Goal: Contribute content: Contribute content

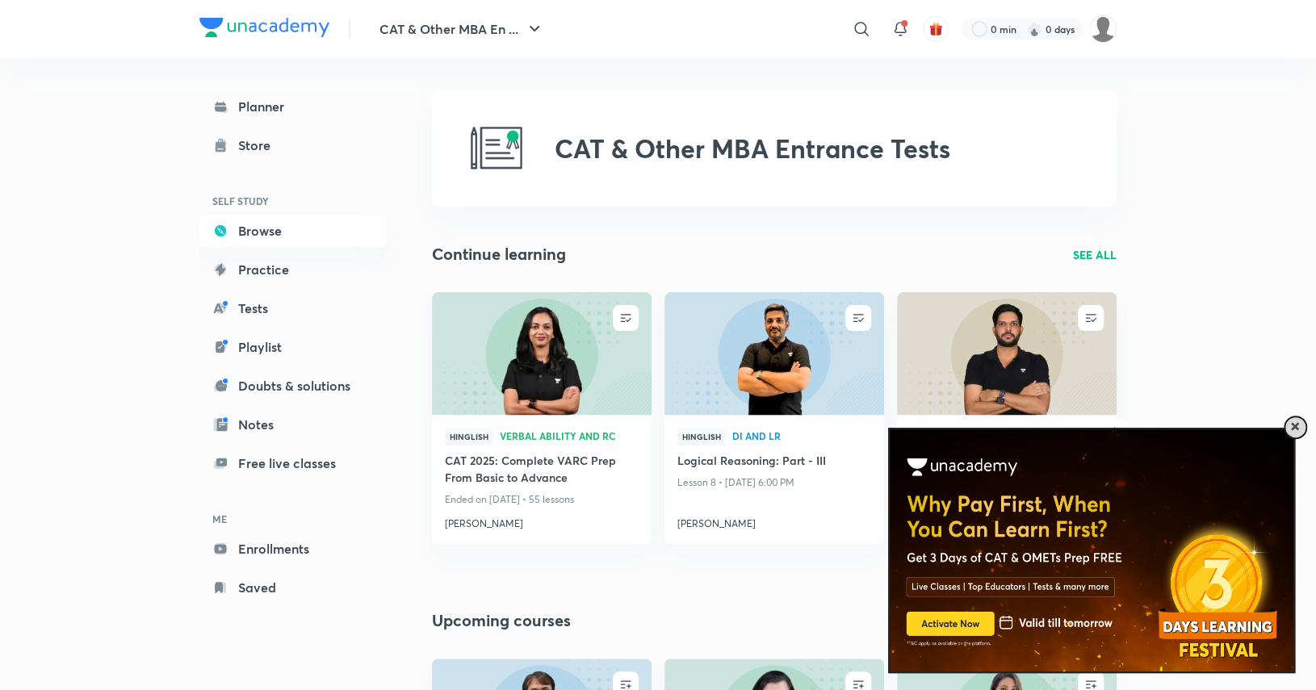
click at [1294, 430] on span at bounding box center [1295, 427] width 8 height 8
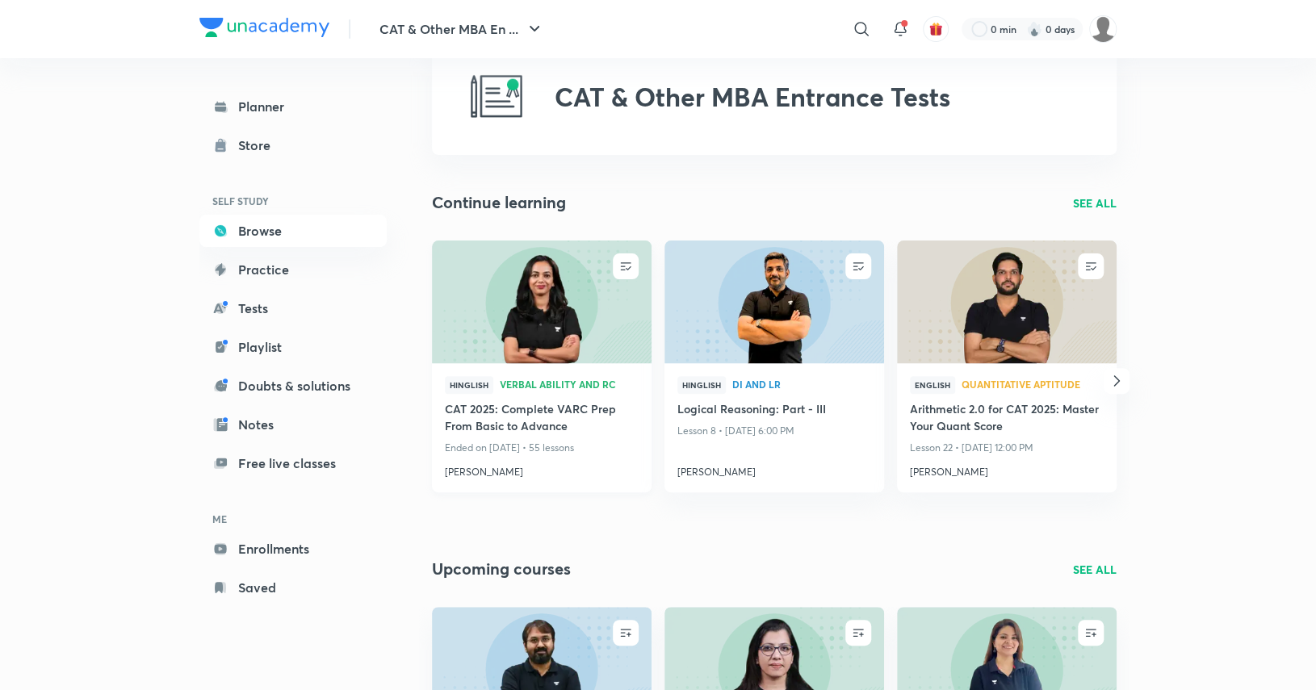
scroll to position [55, 0]
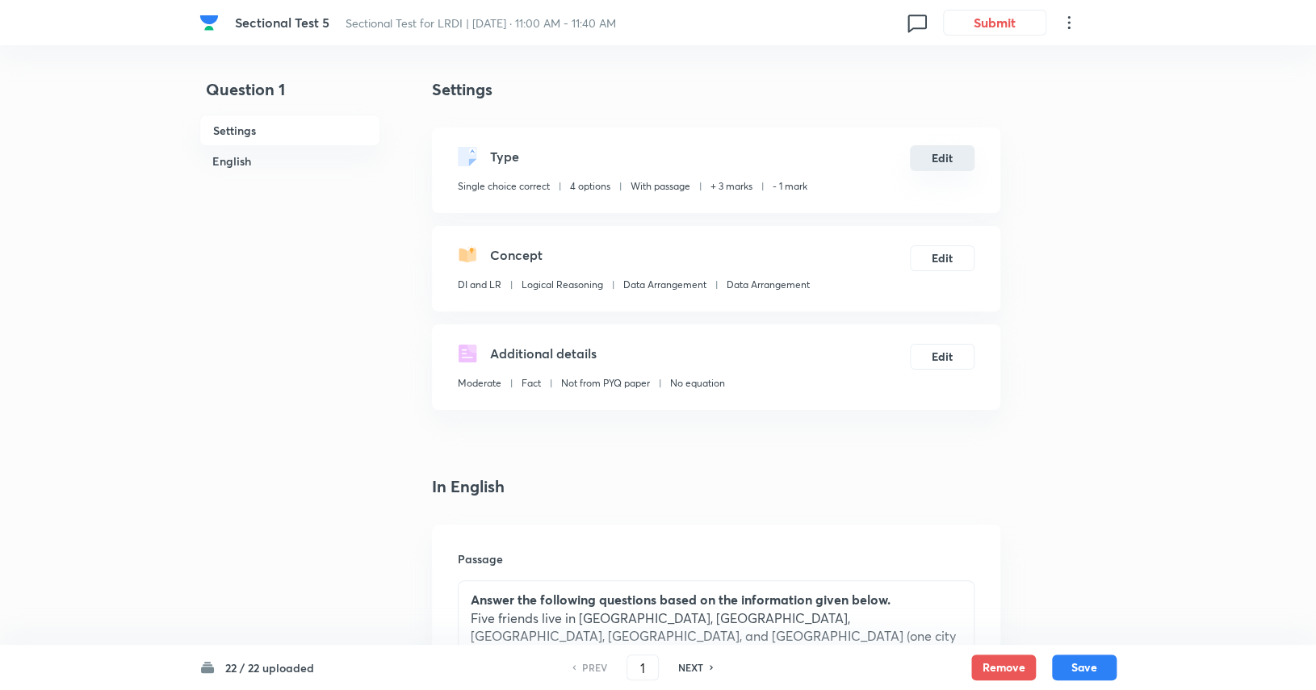
click at [950, 158] on button "Edit" at bounding box center [942, 158] width 65 height 26
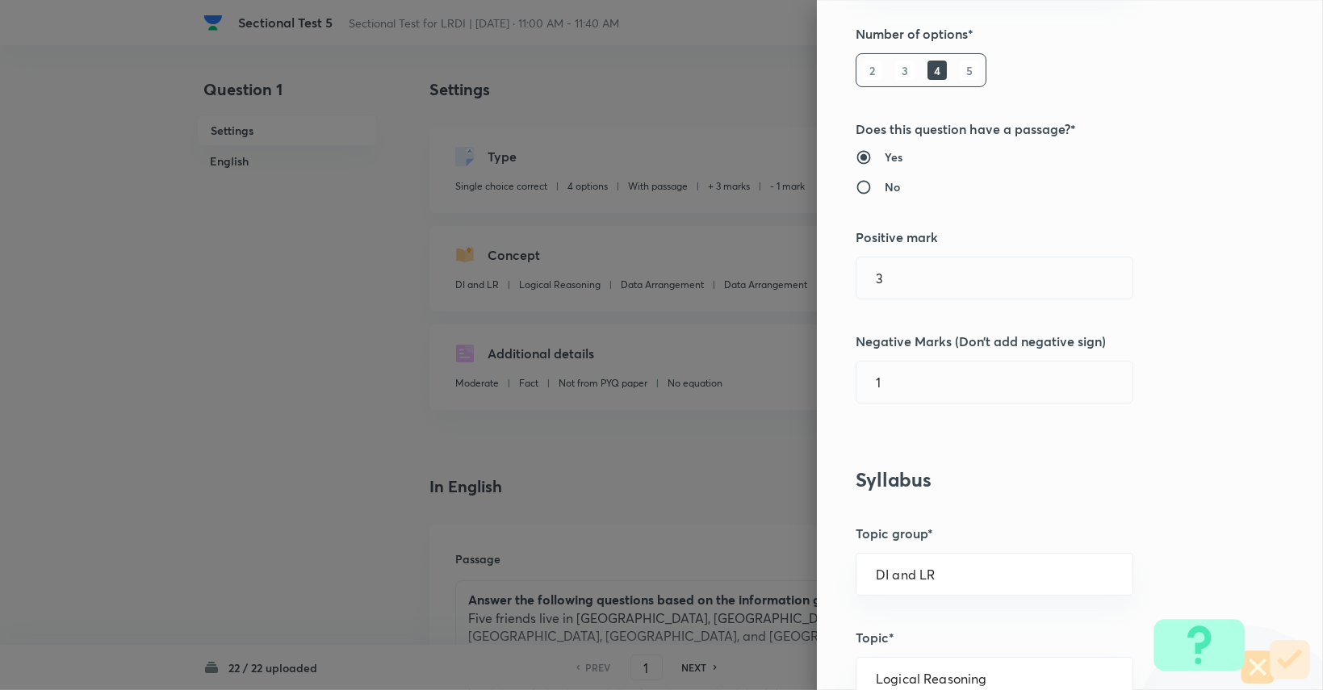
scroll to position [242, 0]
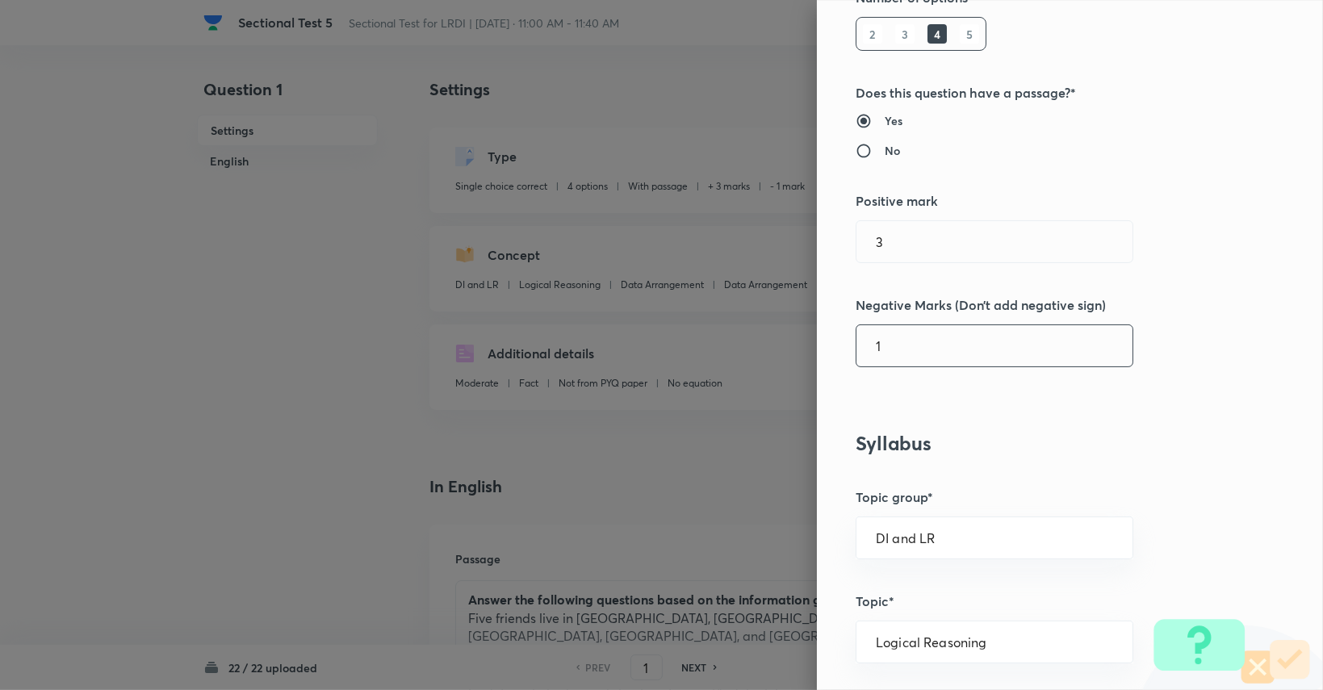
click at [906, 359] on input "1" at bounding box center [995, 345] width 276 height 41
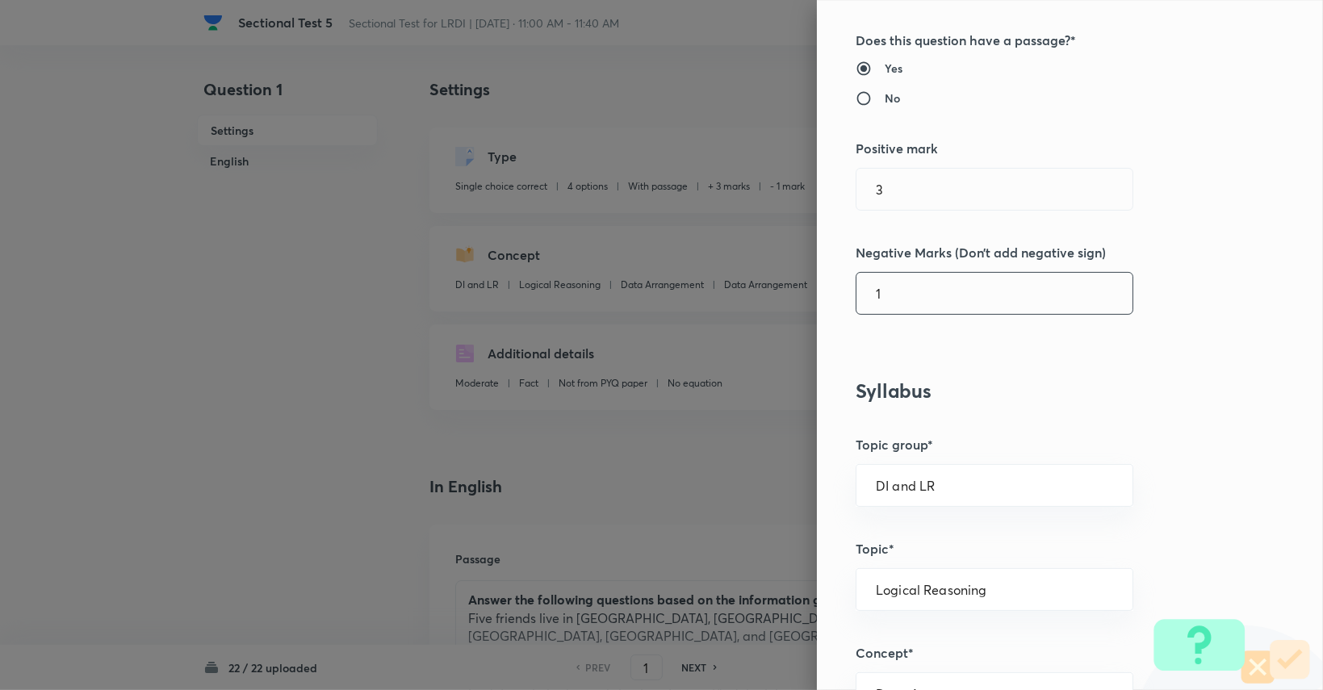
scroll to position [323, 0]
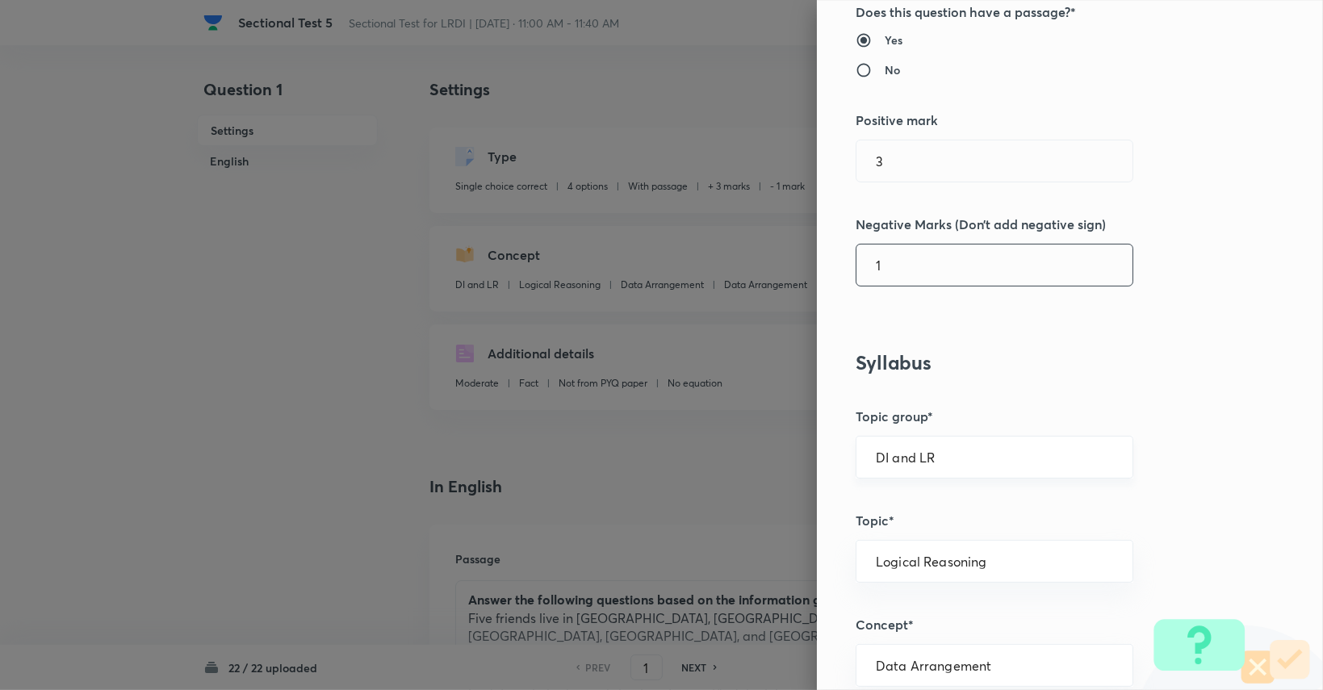
click at [957, 451] on input "DI and LR" at bounding box center [994, 457] width 237 height 15
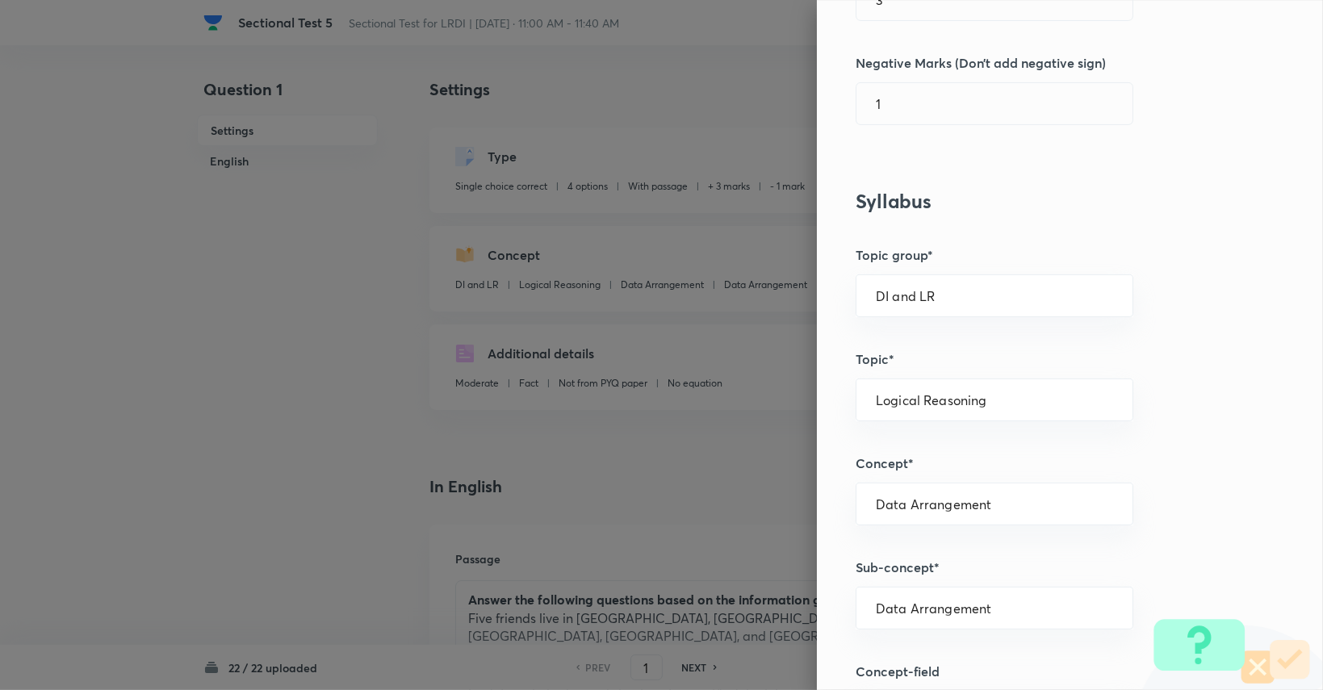
scroll to position [565, 0]
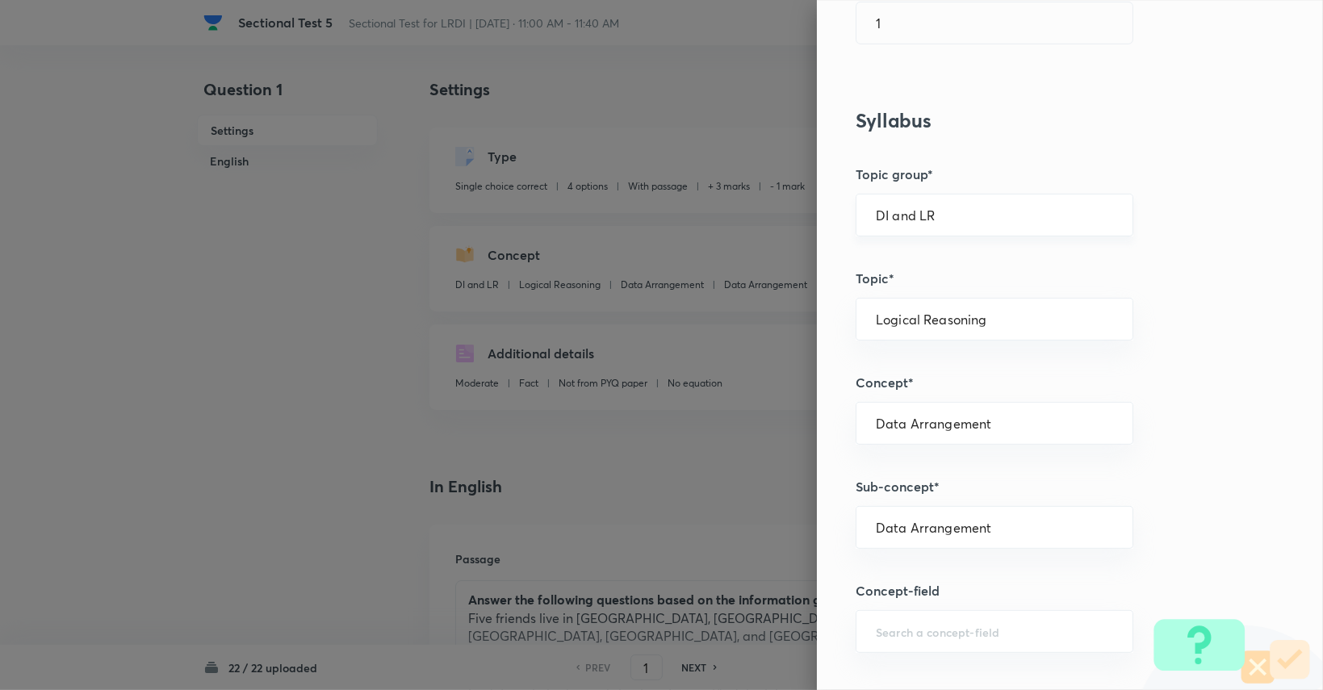
click at [948, 219] on input "DI and LR" at bounding box center [994, 215] width 237 height 15
click at [1030, 333] on div "Logical Reasoning ​" at bounding box center [995, 319] width 278 height 43
click at [1027, 329] on div "Logical Reasoning ​" at bounding box center [995, 319] width 278 height 43
click at [1002, 430] on div "Data Arrangement ​" at bounding box center [995, 423] width 278 height 43
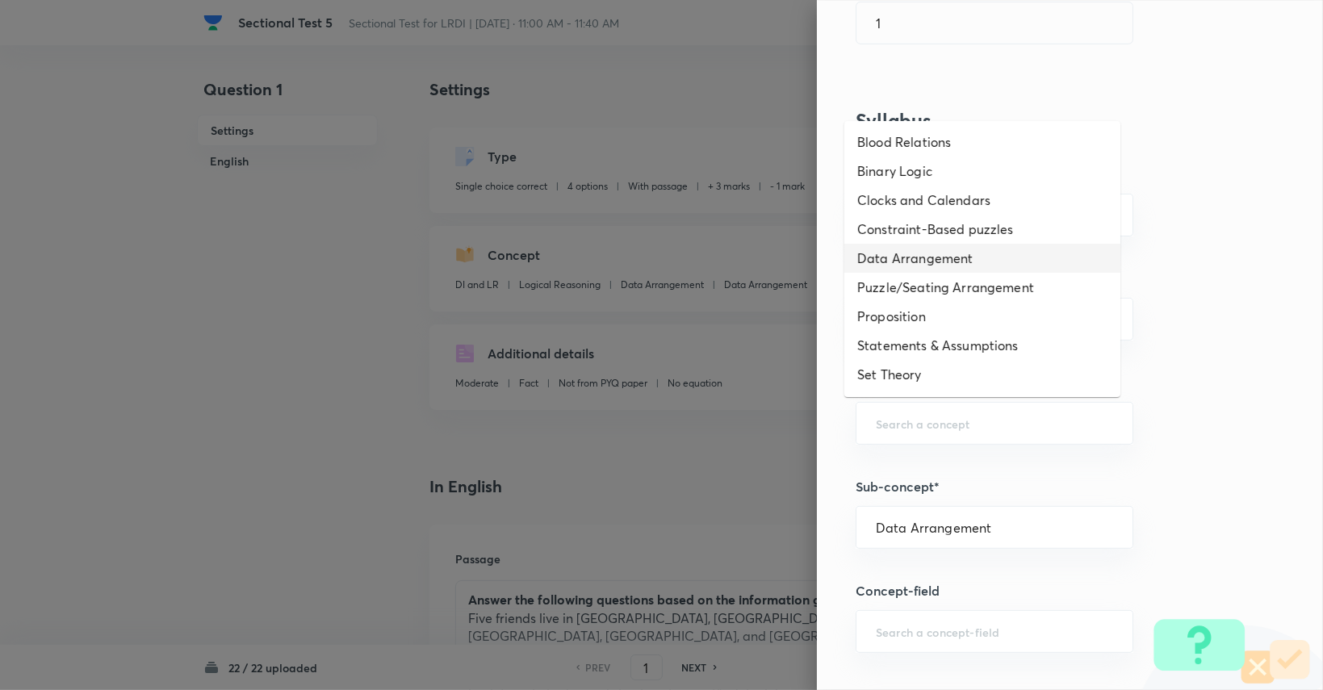
click at [910, 266] on li "Data Arrangement" at bounding box center [983, 258] width 276 height 29
type input "Data Arrangement"
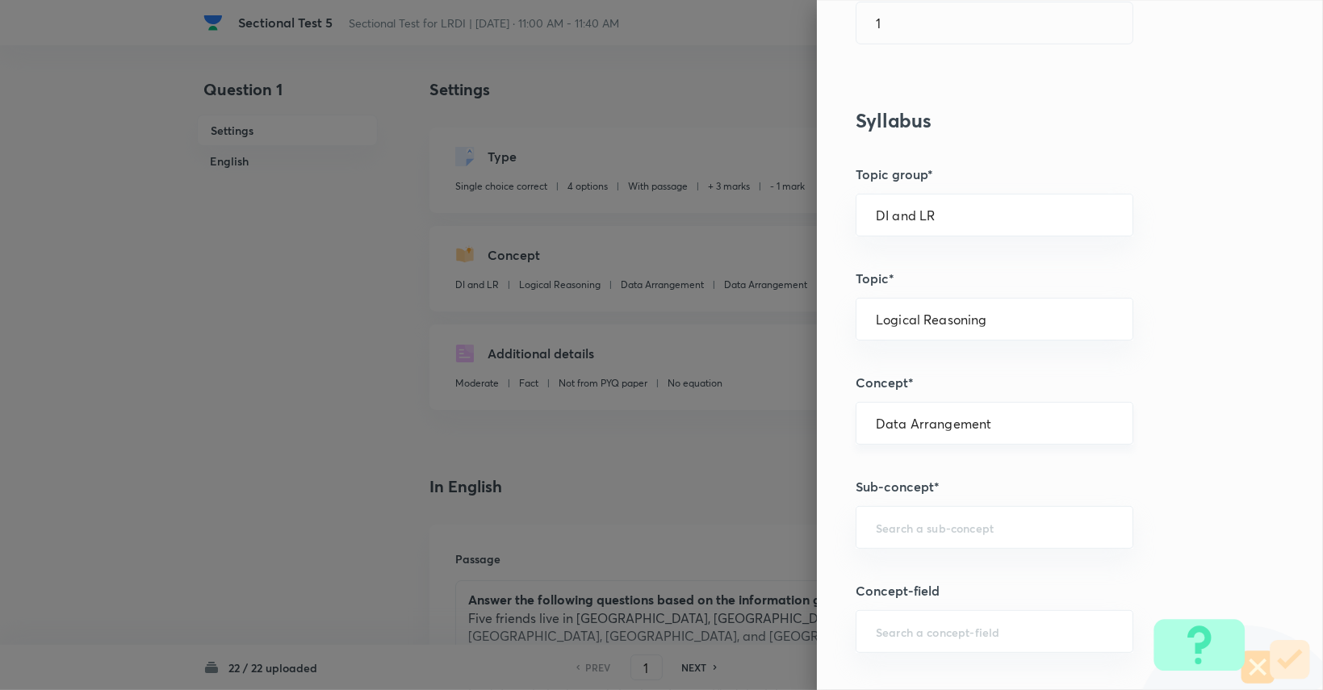
click at [988, 417] on input "Data Arrangement" at bounding box center [994, 423] width 237 height 15
click at [992, 422] on input "Data Arrangement" at bounding box center [994, 423] width 237 height 15
click at [919, 531] on input "text" at bounding box center [994, 527] width 237 height 15
click at [922, 568] on li "Data Arrangement" at bounding box center [983, 570] width 276 height 29
type input "Data Arrangement"
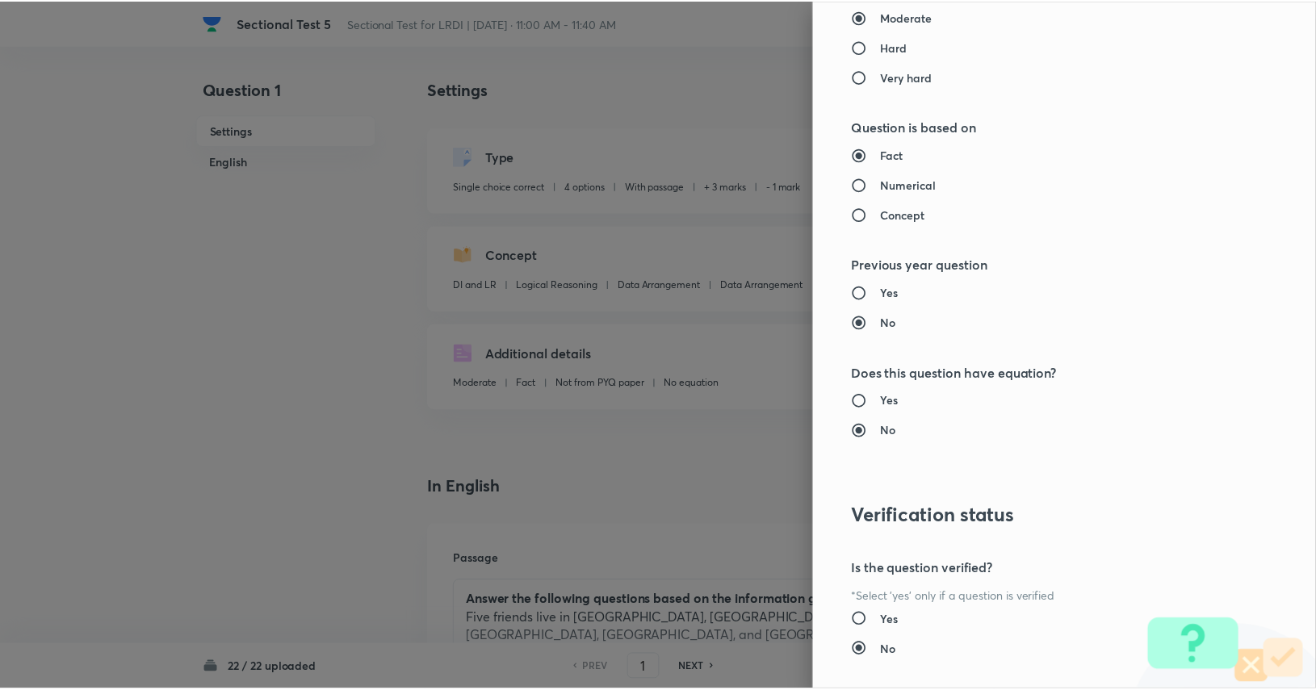
scroll to position [1508, 0]
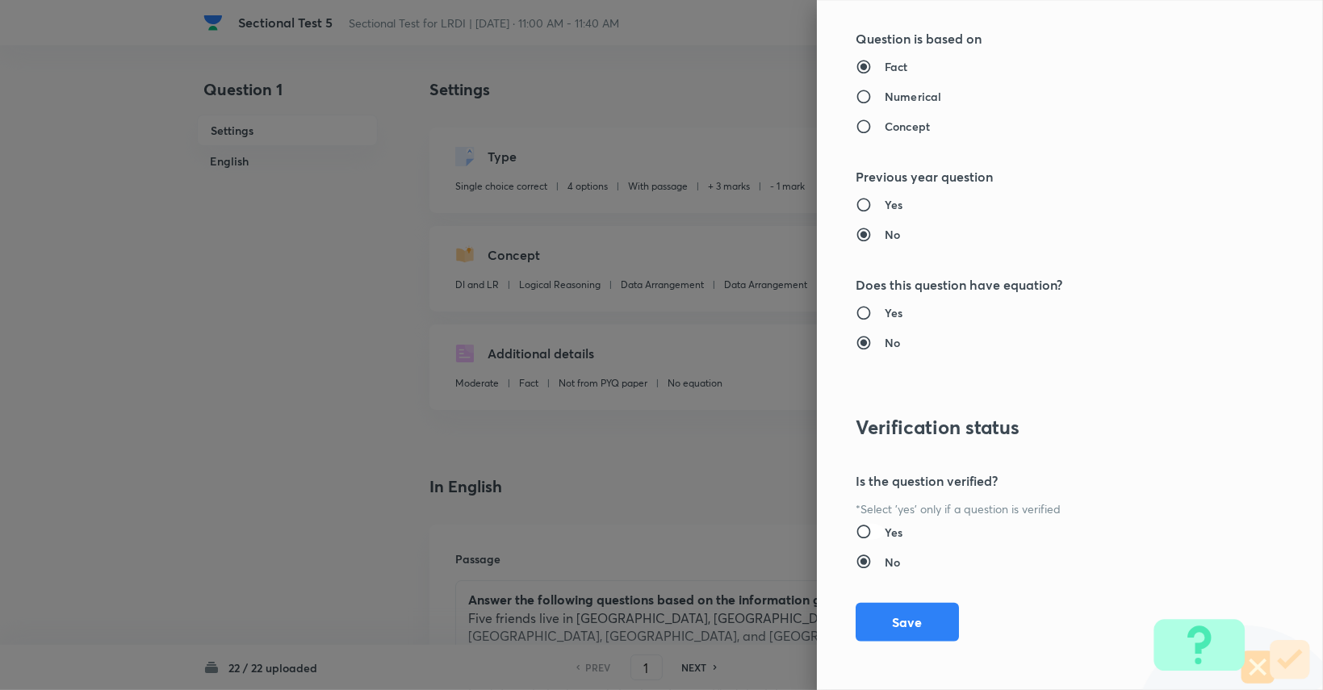
click at [870, 537] on input "Yes" at bounding box center [870, 532] width 29 height 16
radio input "true"
radio input "false"
click at [911, 608] on button "Save" at bounding box center [907, 621] width 103 height 39
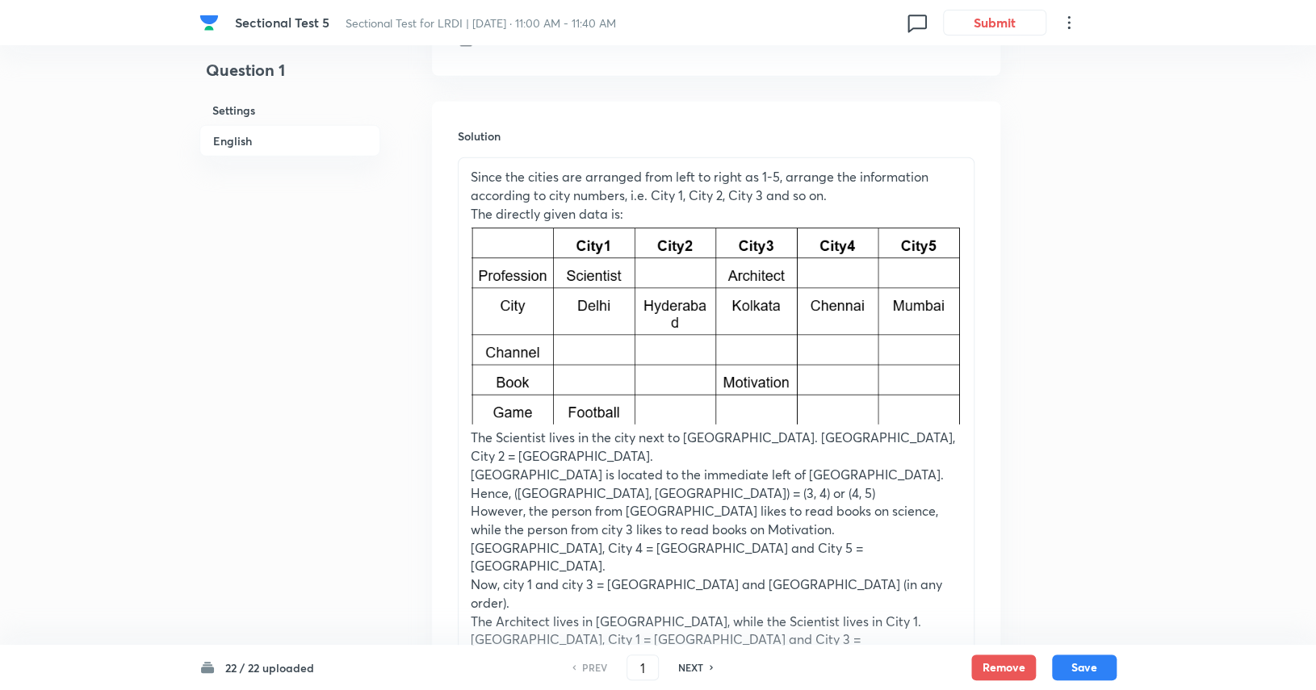
scroll to position [2480, 0]
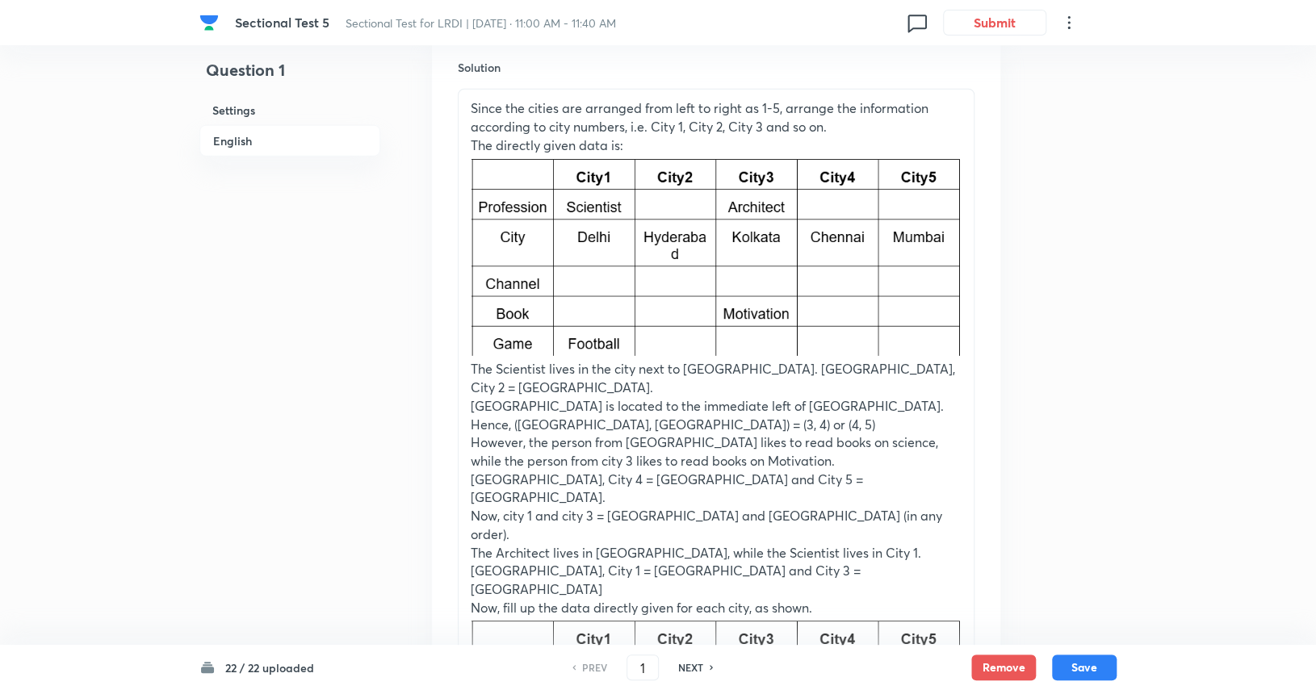
click at [772, 225] on img at bounding box center [716, 255] width 491 height 201
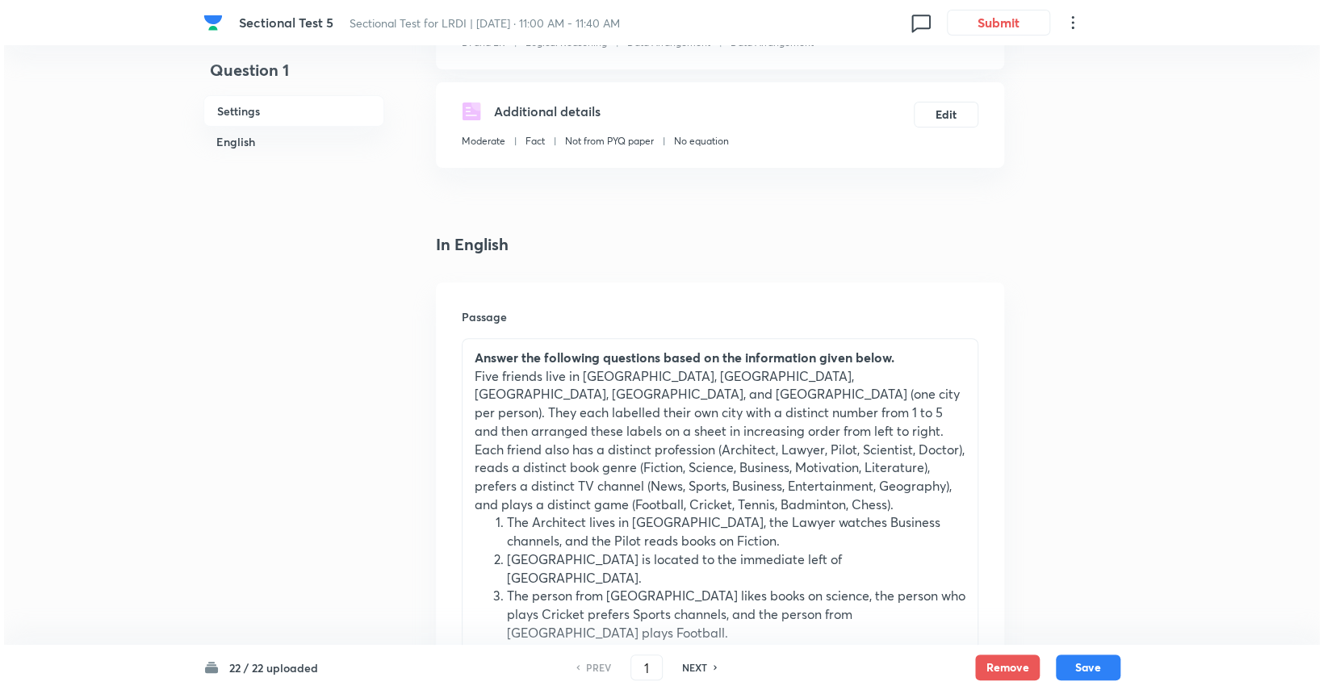
scroll to position [0, 0]
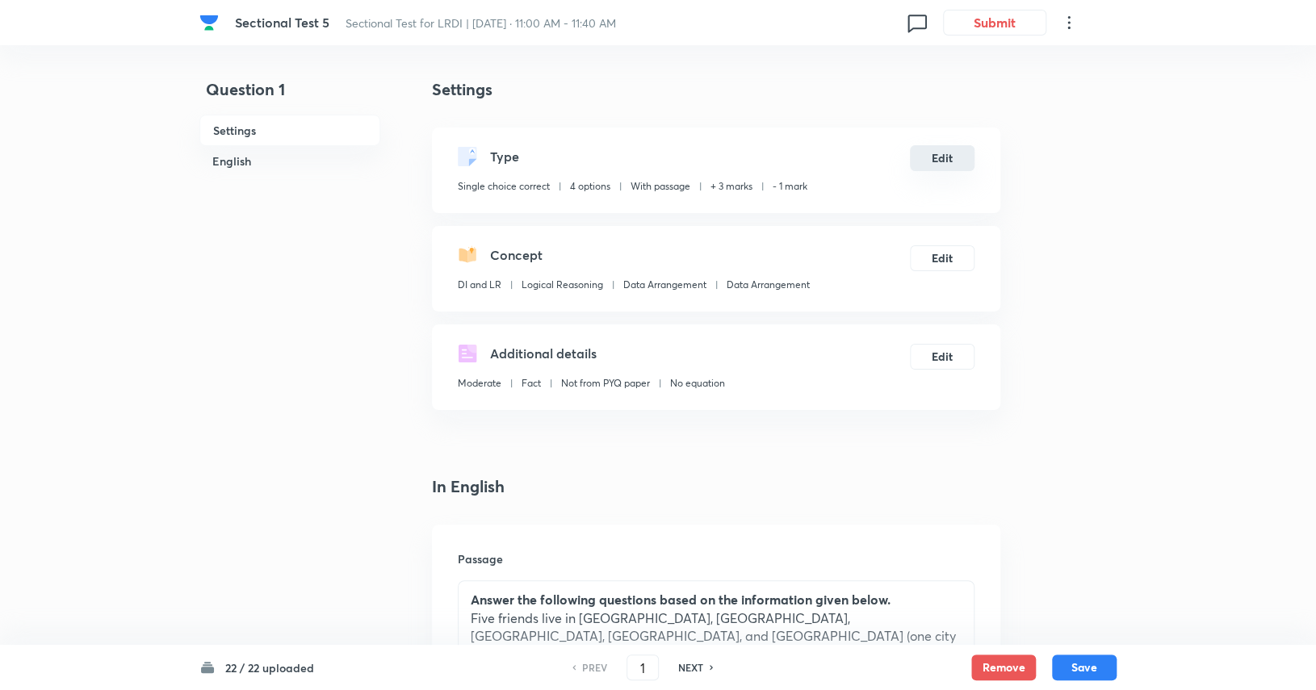
click at [946, 167] on button "Edit" at bounding box center [942, 158] width 65 height 26
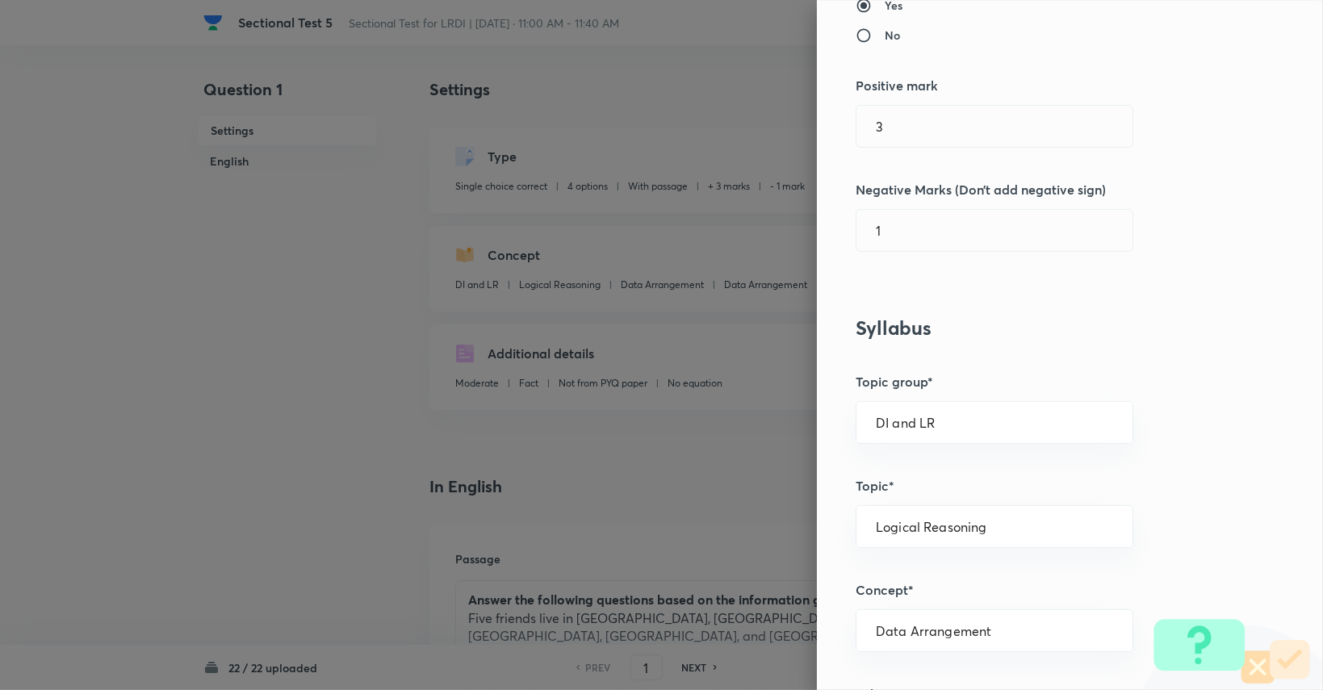
scroll to position [484, 0]
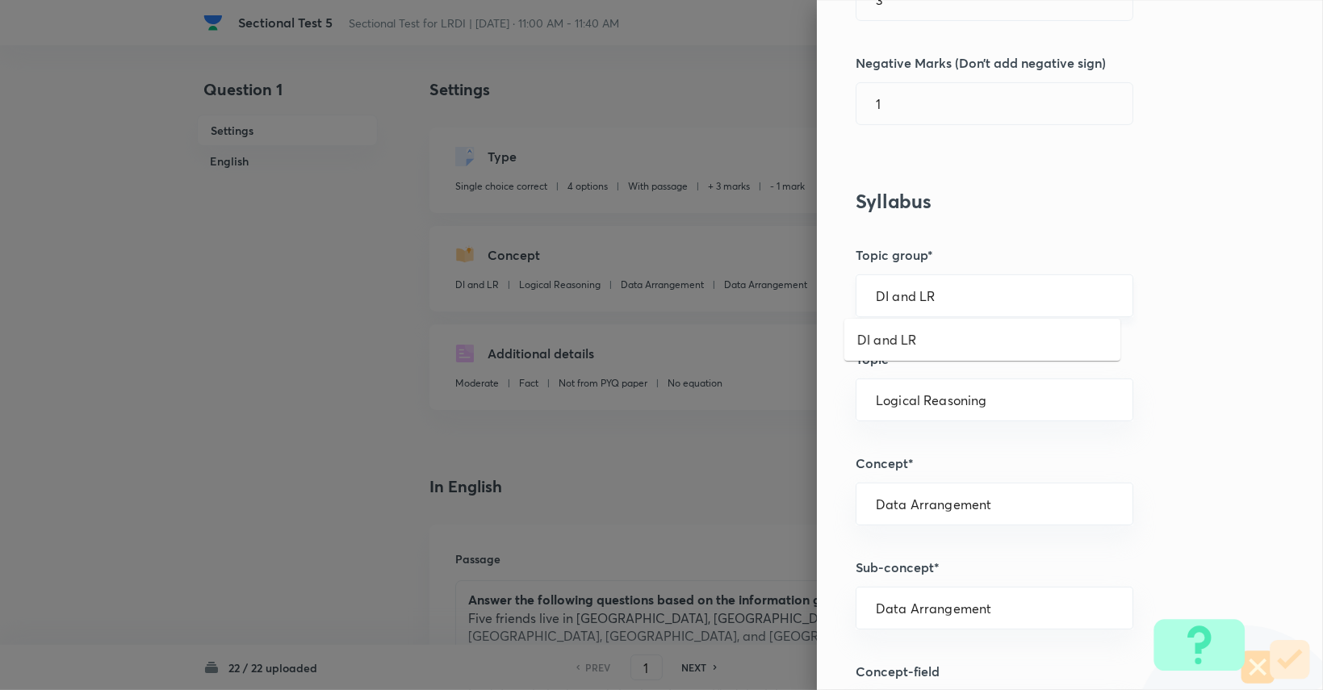
click at [962, 292] on input "DI and LR" at bounding box center [994, 295] width 237 height 15
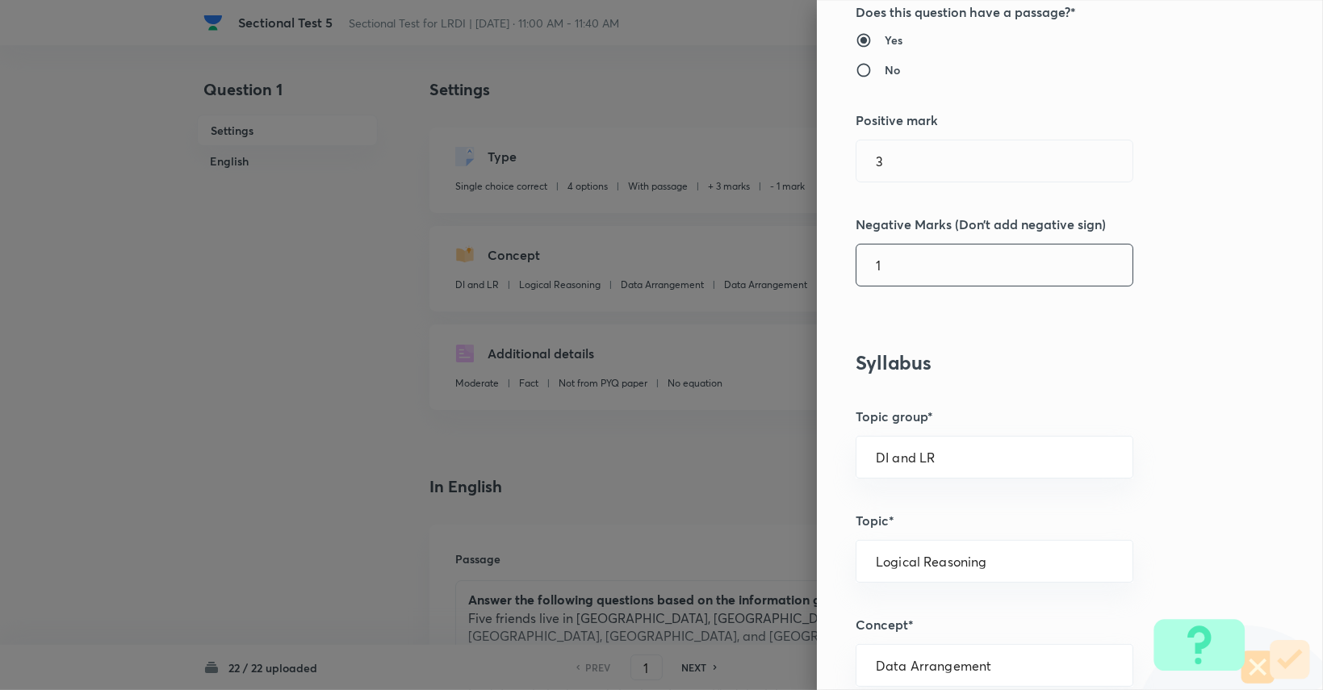
click at [923, 262] on input "1" at bounding box center [995, 265] width 276 height 41
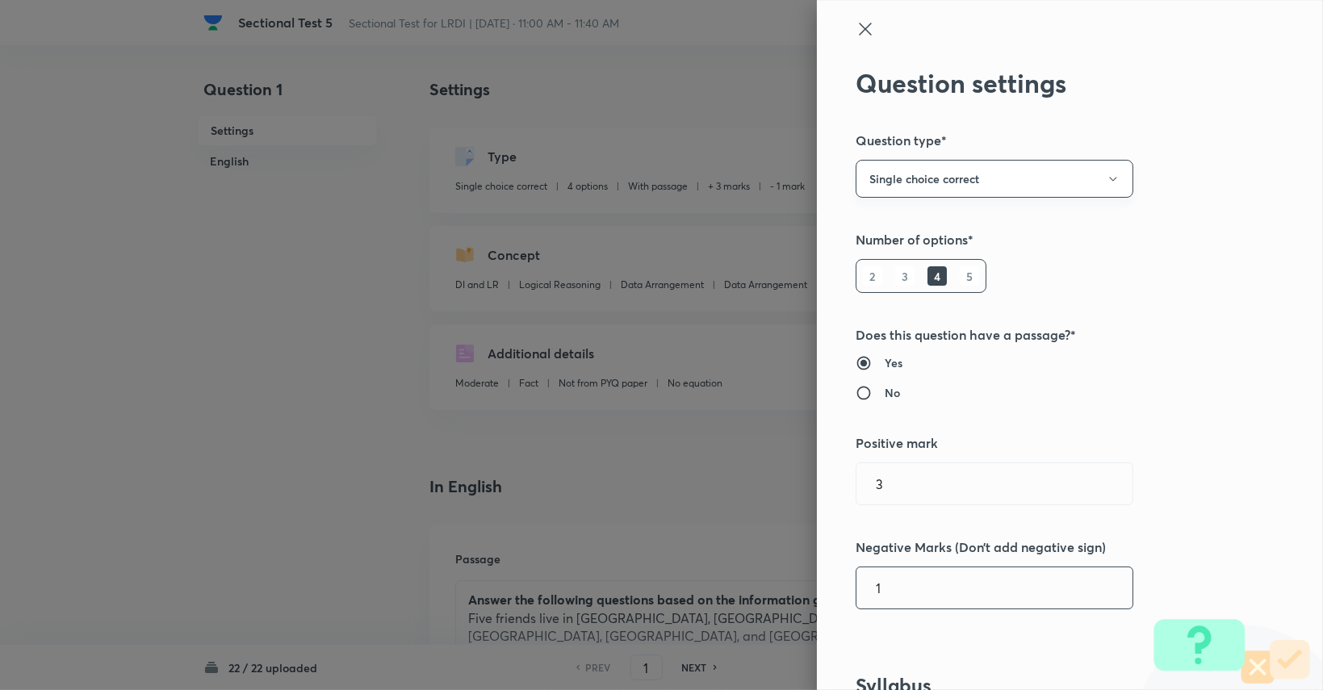
click at [929, 180] on button "Single choice correct" at bounding box center [995, 179] width 278 height 38
click at [932, 485] on div at bounding box center [661, 345] width 1323 height 690
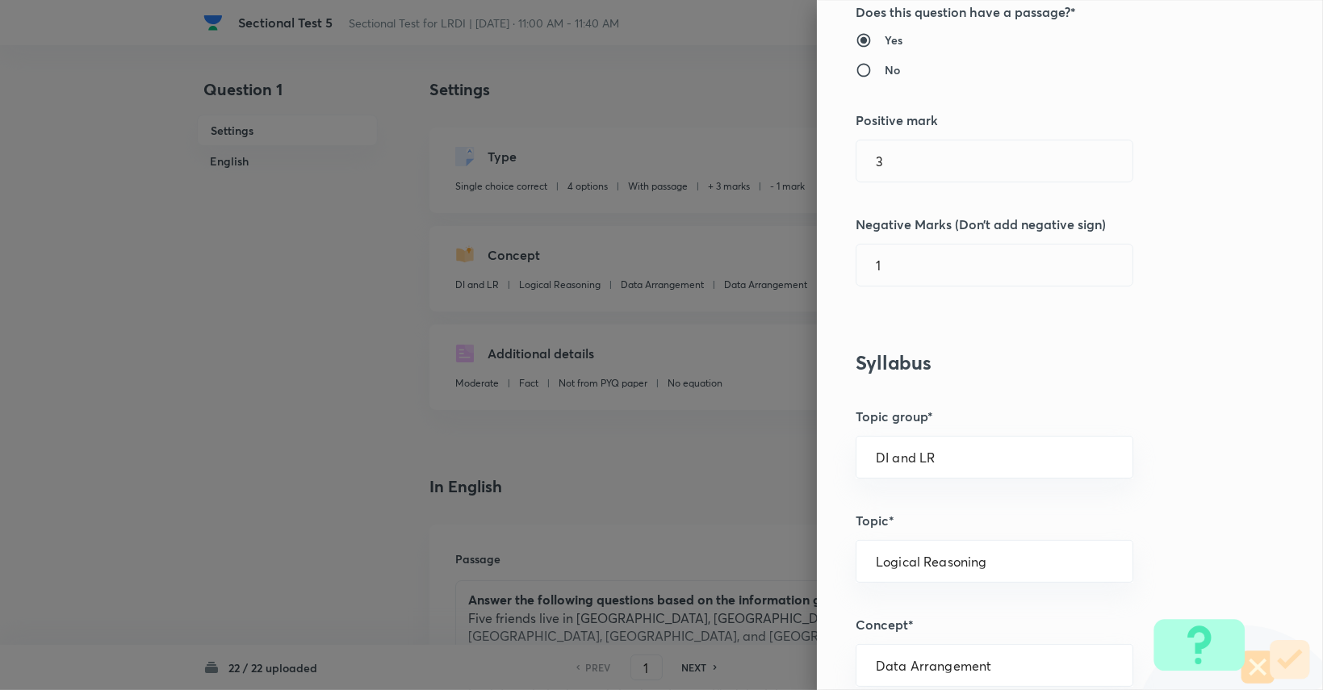
scroll to position [484, 0]
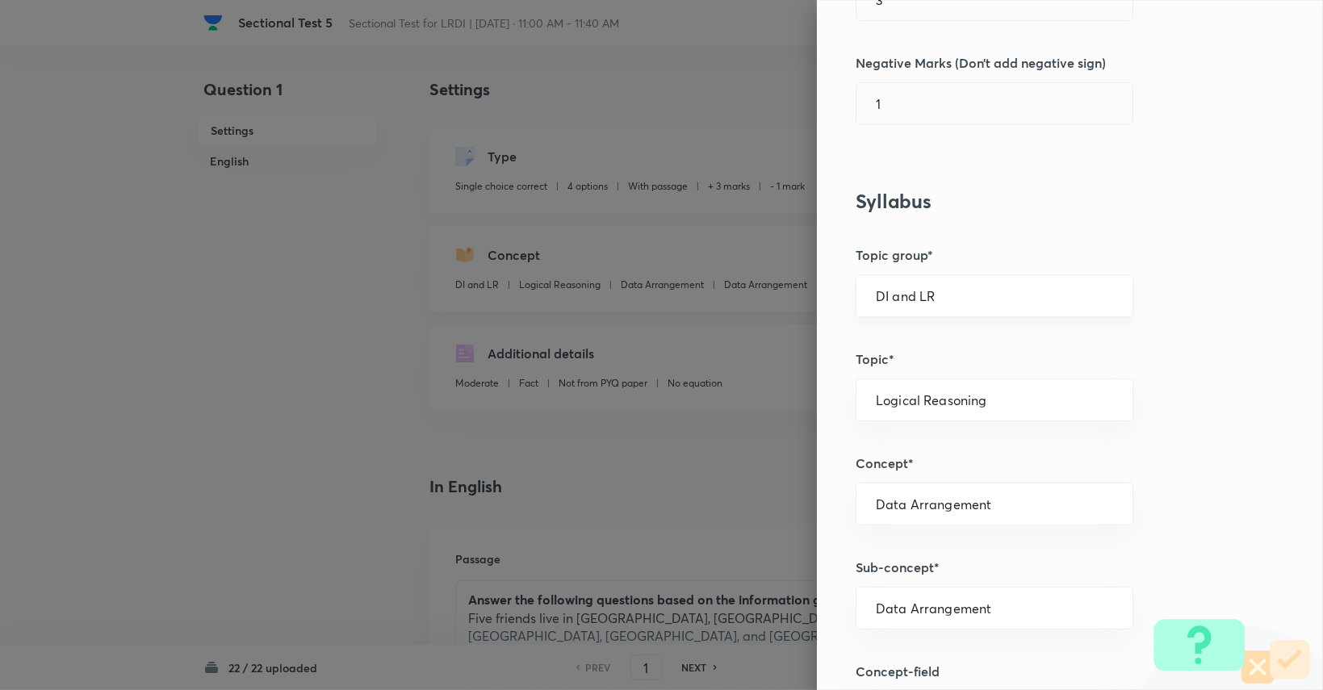
click at [975, 293] on input "DI and LR" at bounding box center [994, 295] width 237 height 15
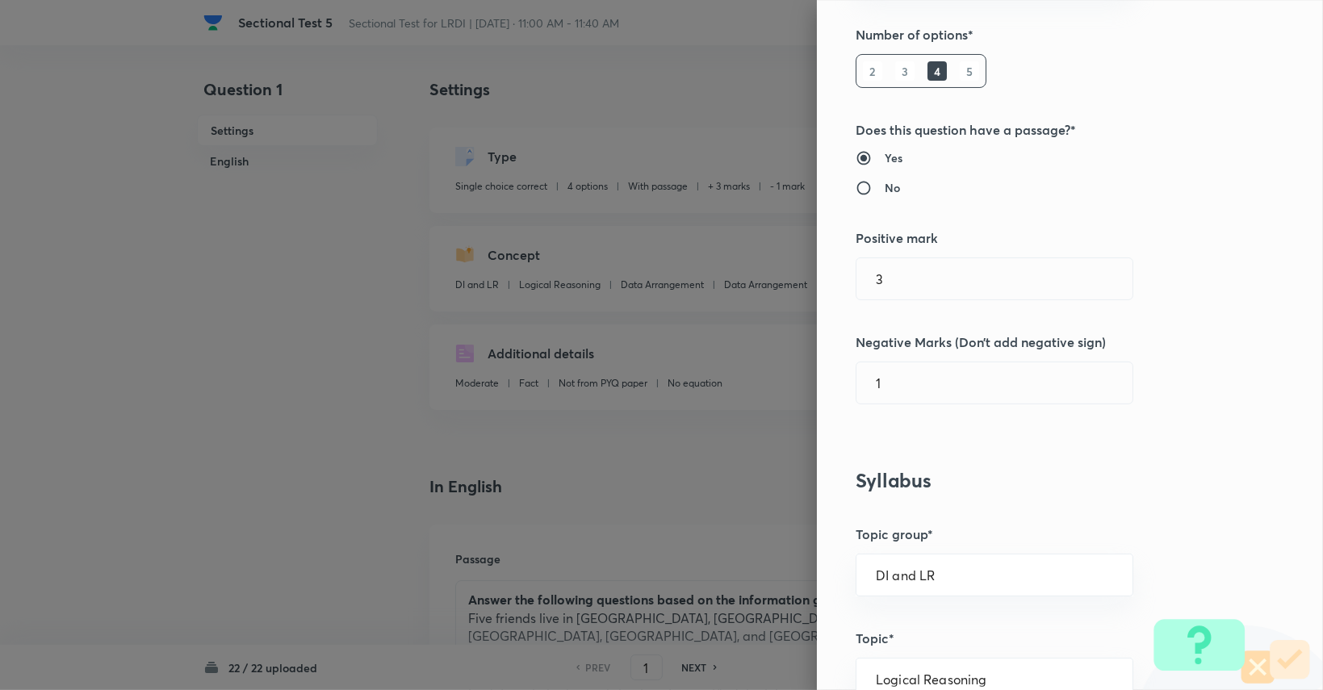
scroll to position [161, 0]
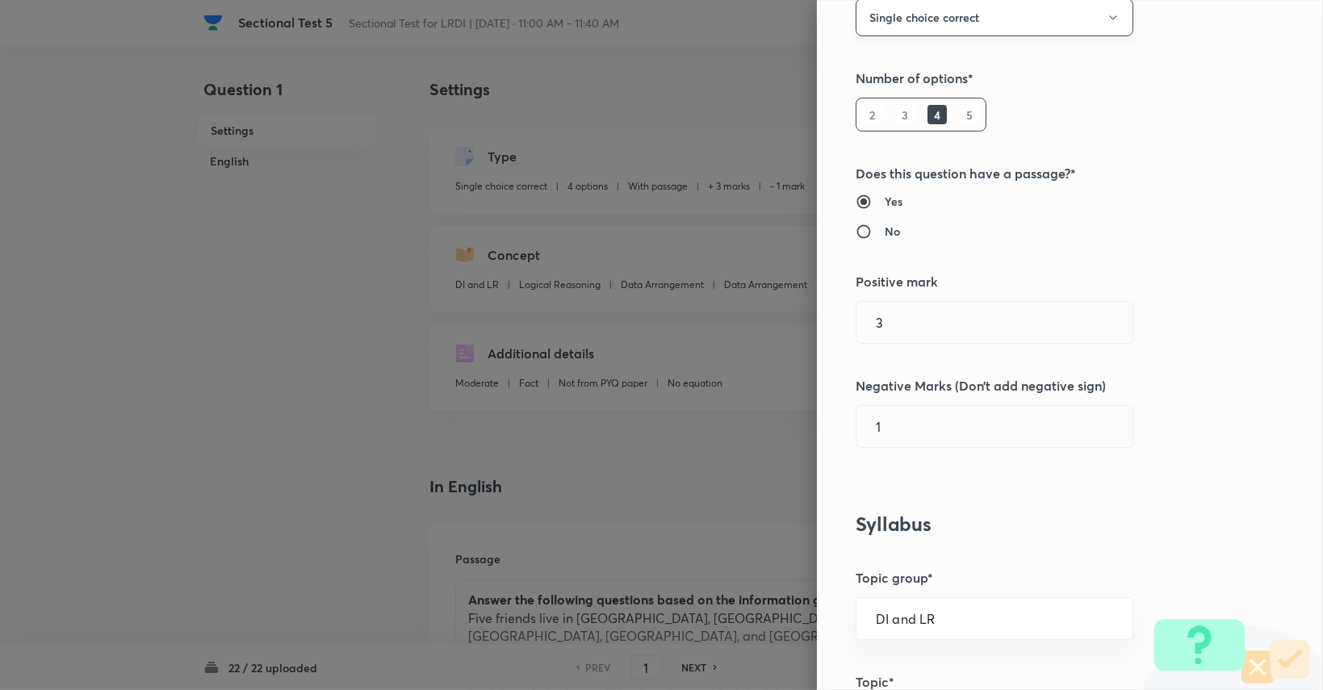
click at [1005, 6] on button "Single choice correct" at bounding box center [995, 17] width 278 height 38
click at [927, 131] on span "Integer" at bounding box center [982, 126] width 257 height 17
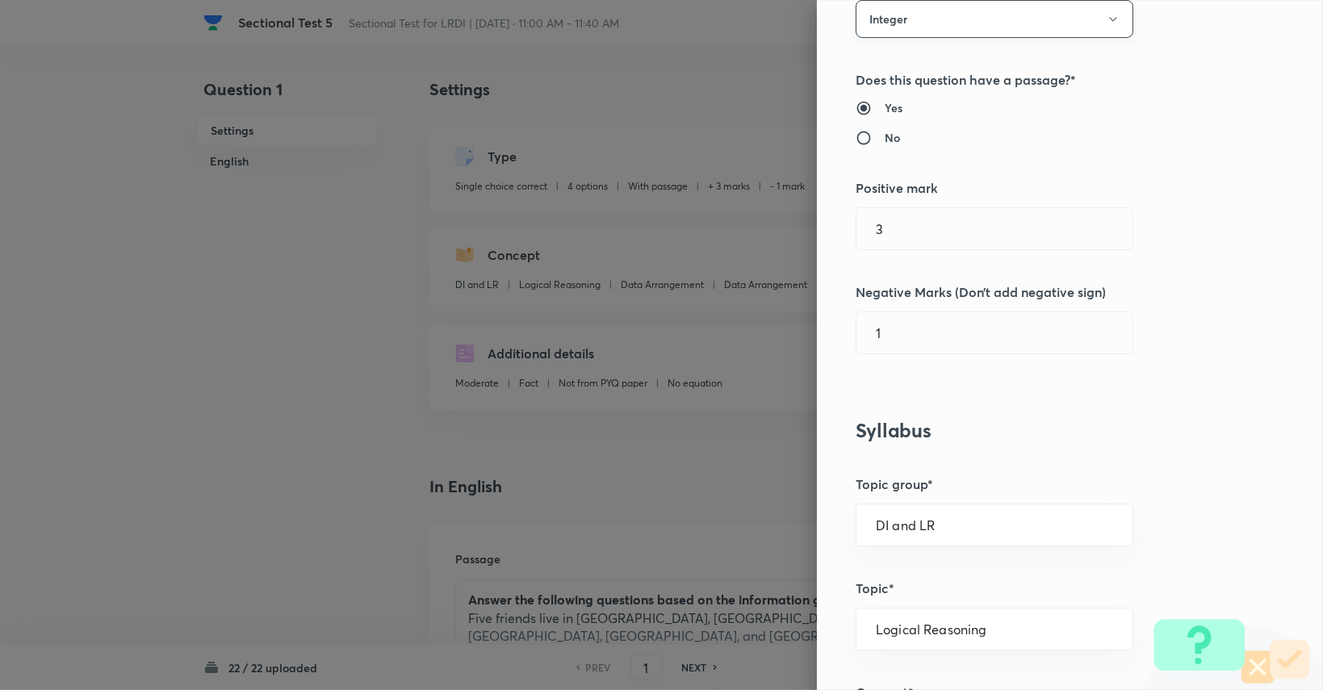
click at [934, 30] on button "Integer" at bounding box center [995, 19] width 278 height 38
click at [946, 64] on span "Single choice correct" at bounding box center [982, 68] width 257 height 17
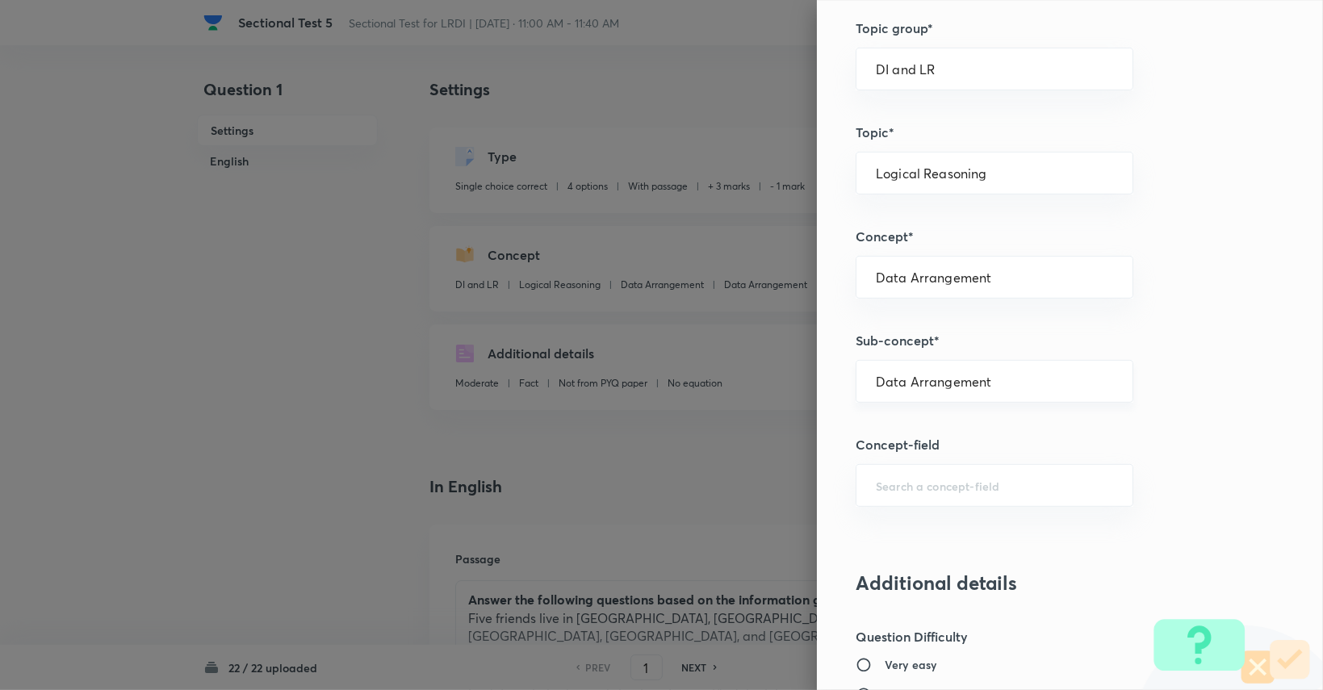
scroll to position [644, 0]
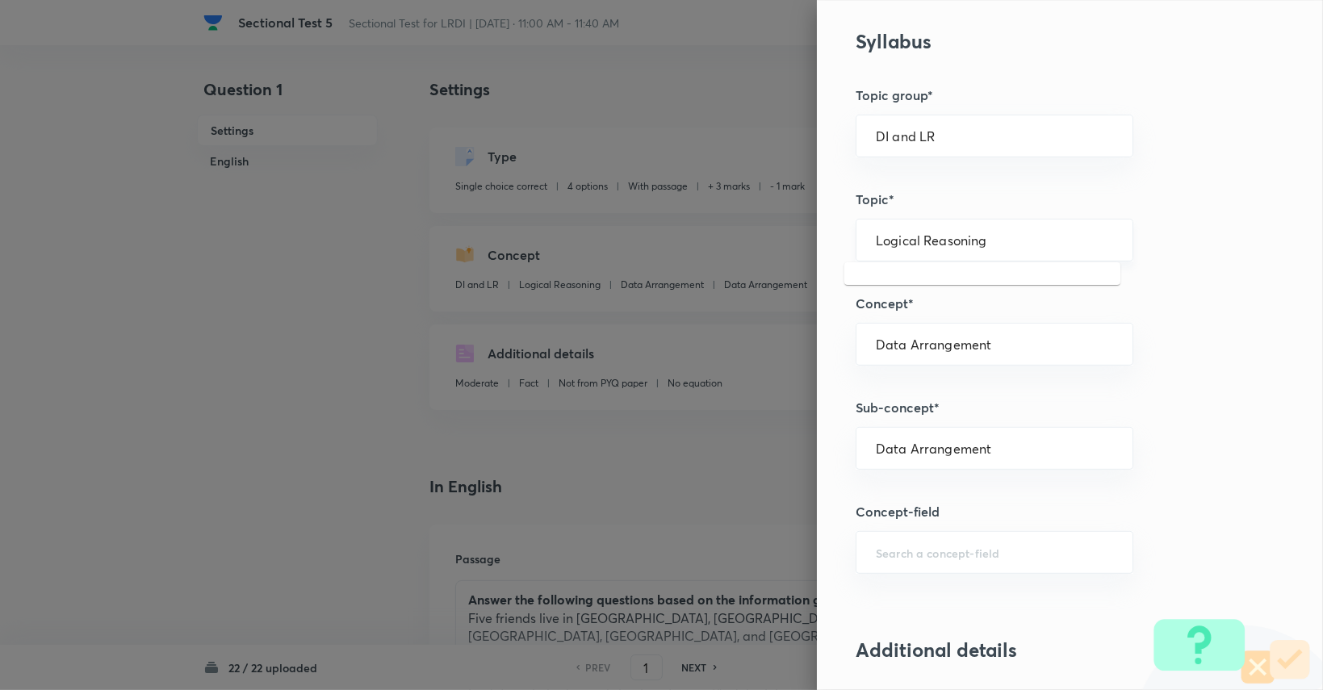
click at [971, 245] on input "Logical Reasoning" at bounding box center [994, 240] width 237 height 15
type input "L"
click at [933, 287] on li "Logical Reasoning" at bounding box center [983, 283] width 276 height 29
type input "Logical Reasoning"
click at [975, 347] on input "text" at bounding box center [994, 344] width 237 height 15
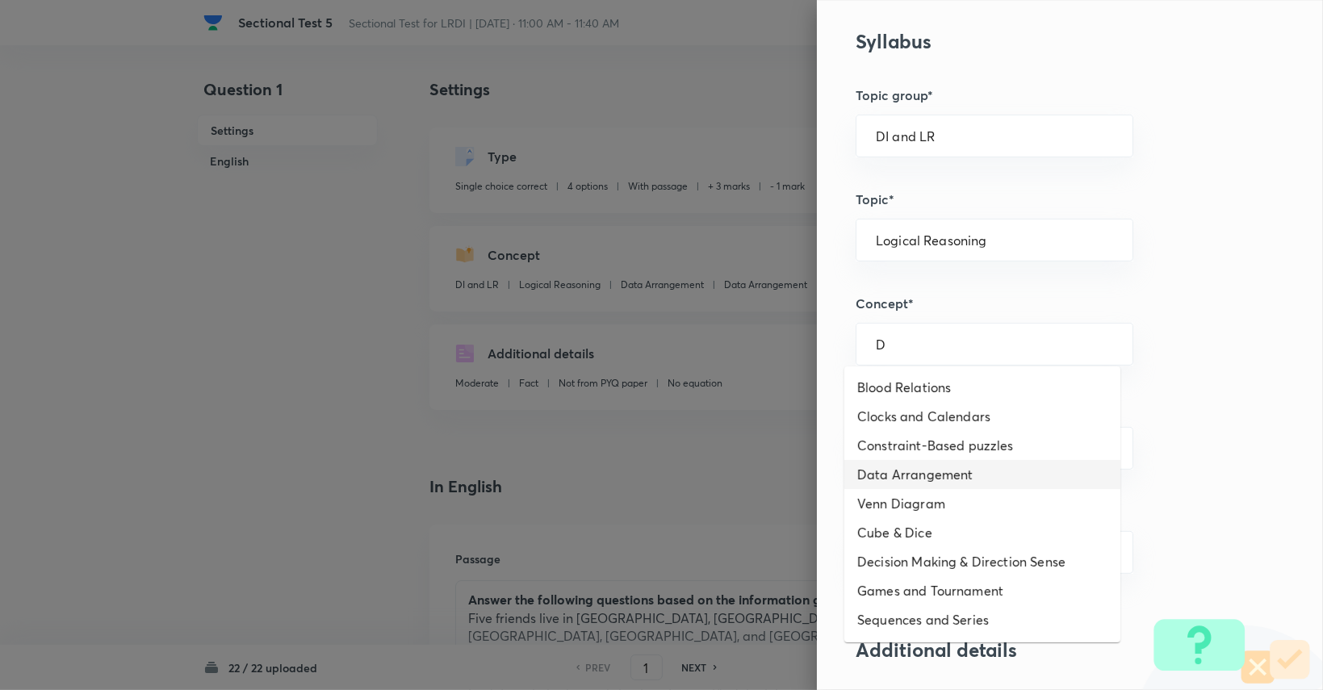
click at [937, 487] on li "Data Arrangement" at bounding box center [983, 474] width 276 height 29
type input "Data Arrangement"
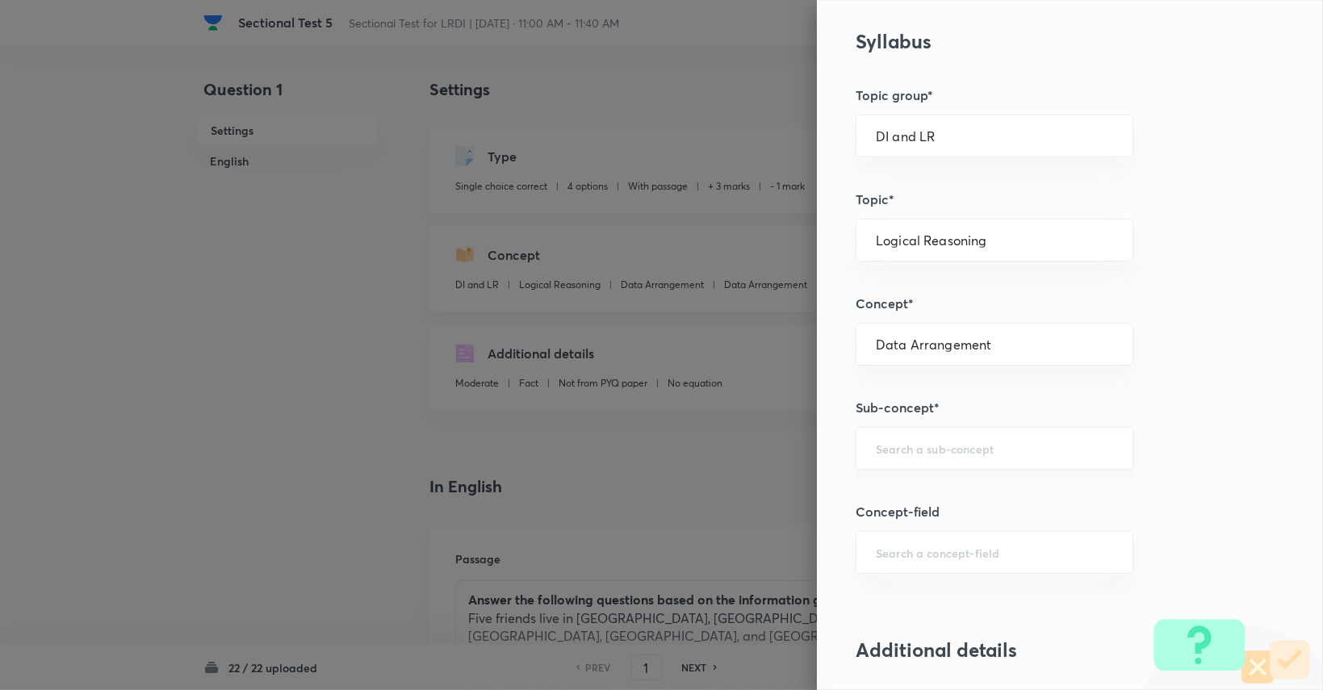
click at [956, 444] on input "text" at bounding box center [994, 448] width 237 height 15
click at [933, 492] on li "Data Arrangement" at bounding box center [983, 491] width 276 height 29
type input "Data Arrangement"
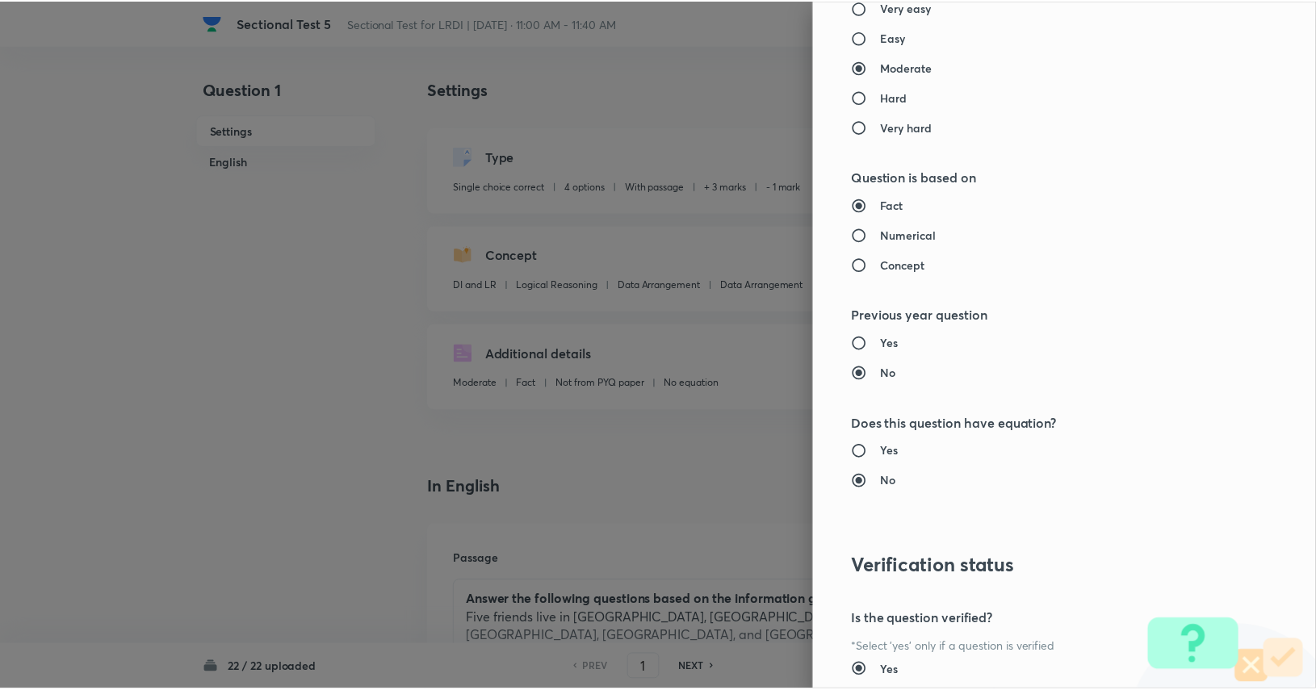
scroll to position [1508, 0]
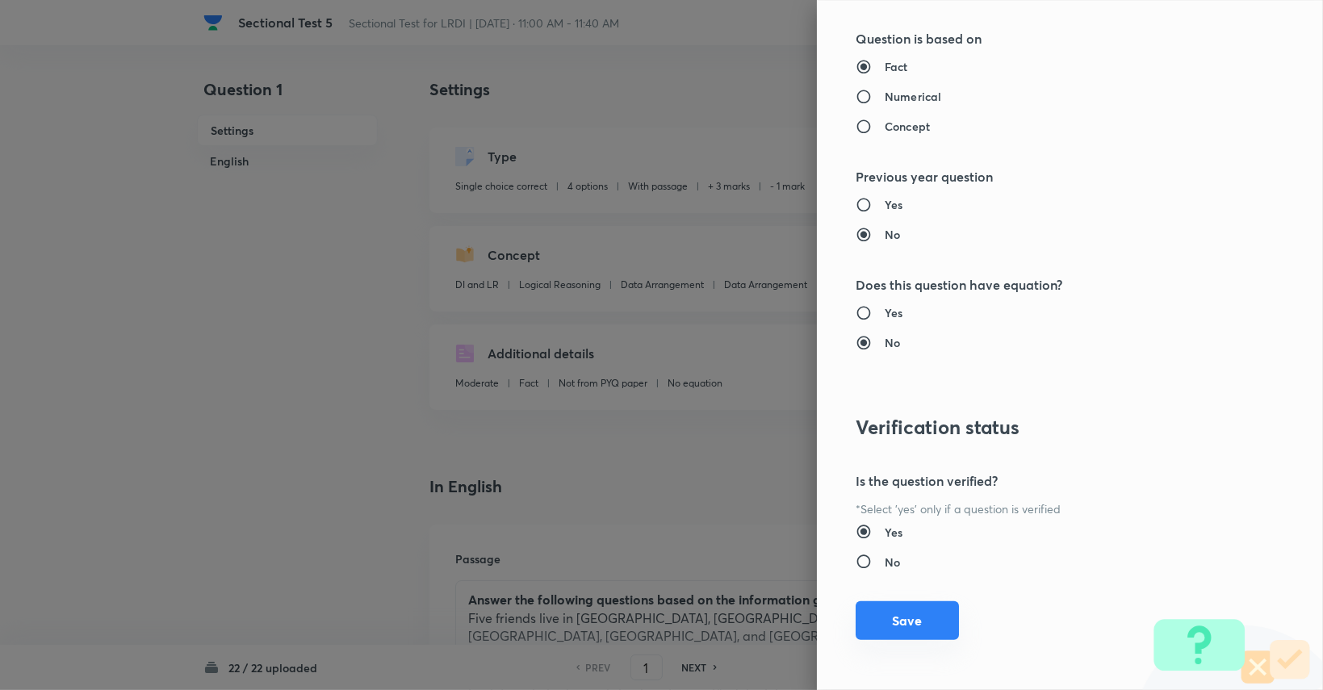
click at [924, 602] on div "Question settings Question type* Single choice correct Number of options* 2 3 4…" at bounding box center [1070, 345] width 506 height 690
drag, startPoint x: 924, startPoint y: 610, endPoint x: 849, endPoint y: 553, distance: 93.3
click at [924, 610] on button "Save" at bounding box center [907, 622] width 103 height 39
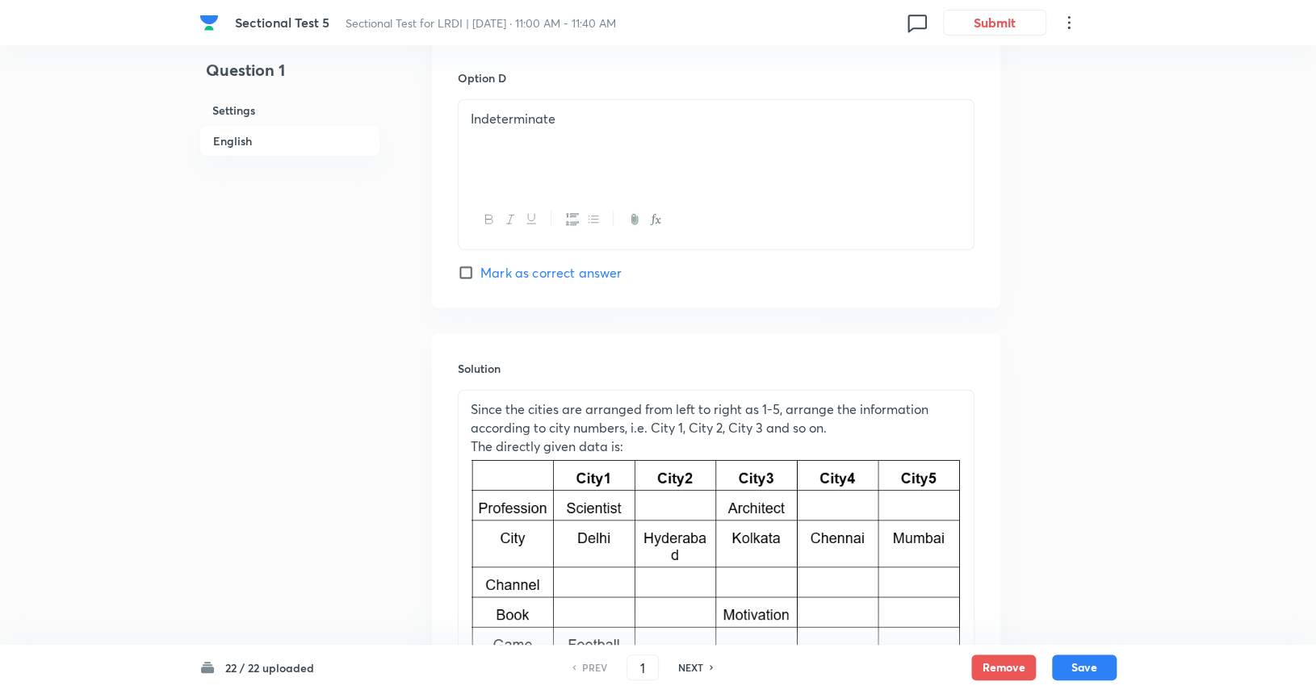
scroll to position [2180, 0]
click at [575, 463] on img at bounding box center [716, 555] width 491 height 201
drag, startPoint x: 467, startPoint y: 403, endPoint x: 872, endPoint y: 557, distance: 433.7
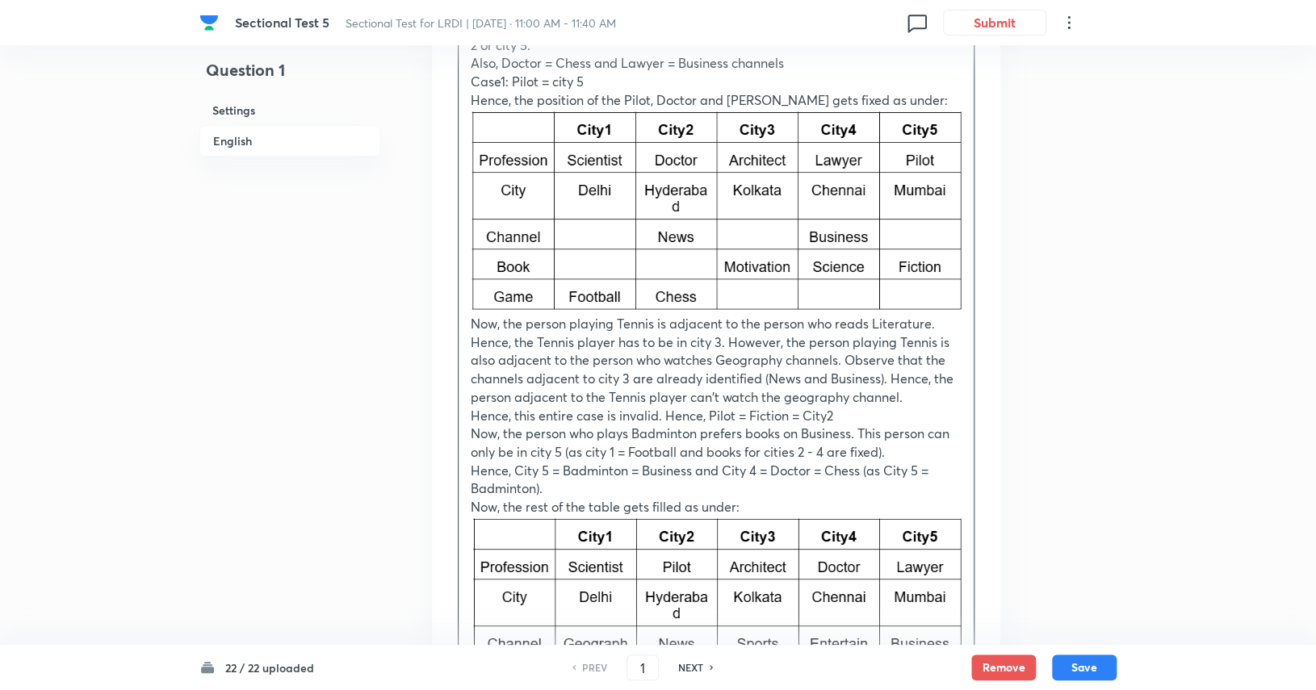
scroll to position [3698, 0]
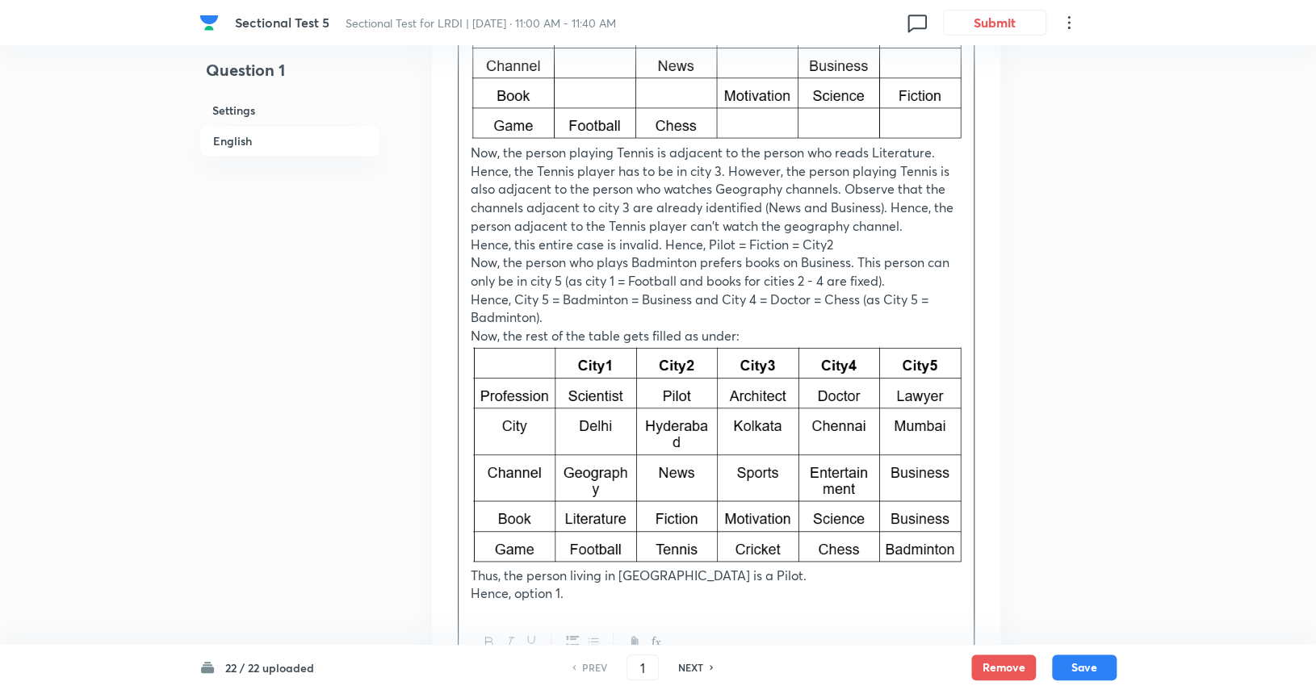
click at [704, 673] on div "NEXT" at bounding box center [693, 668] width 43 height 15
type input "2"
checkbox input "false"
checkbox input "true"
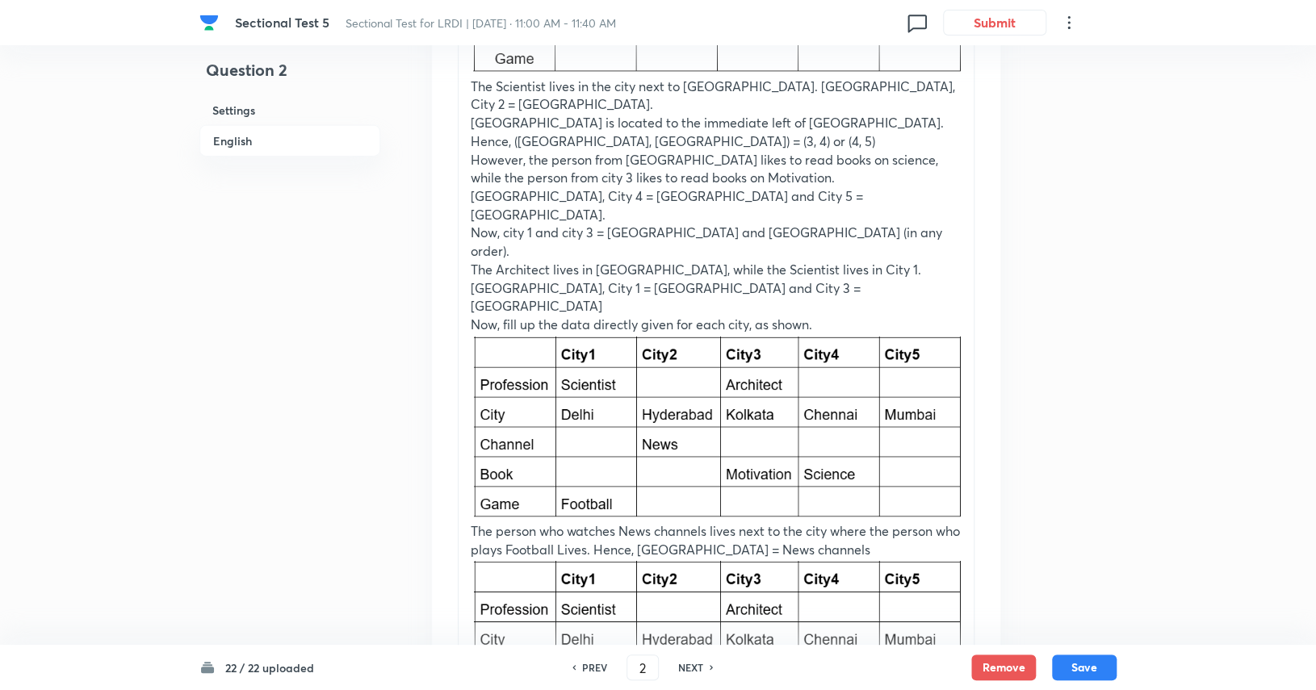
click at [704, 673] on div "NEXT" at bounding box center [693, 668] width 43 height 15
type input "3"
checkbox input "false"
checkbox input "true"
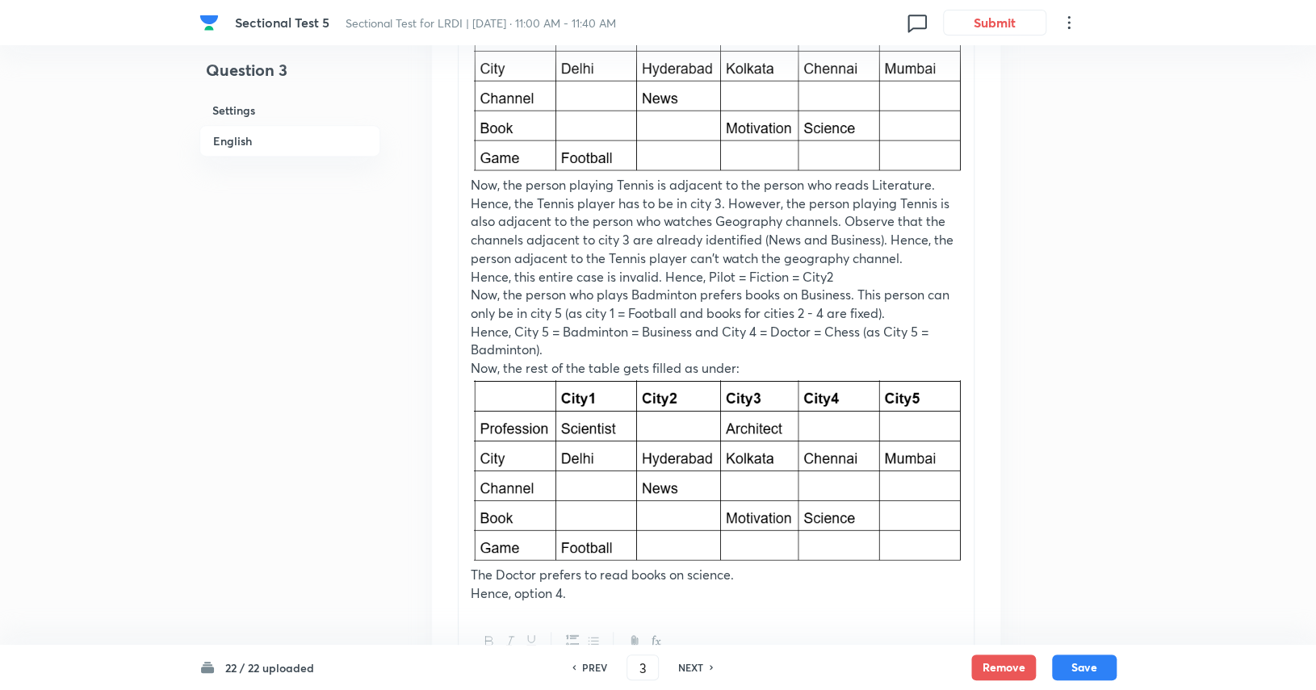
click at [704, 673] on div "NEXT" at bounding box center [693, 668] width 43 height 15
type input "4"
checkbox input "true"
click at [704, 673] on div "NEXT" at bounding box center [693, 668] width 43 height 15
type input "5"
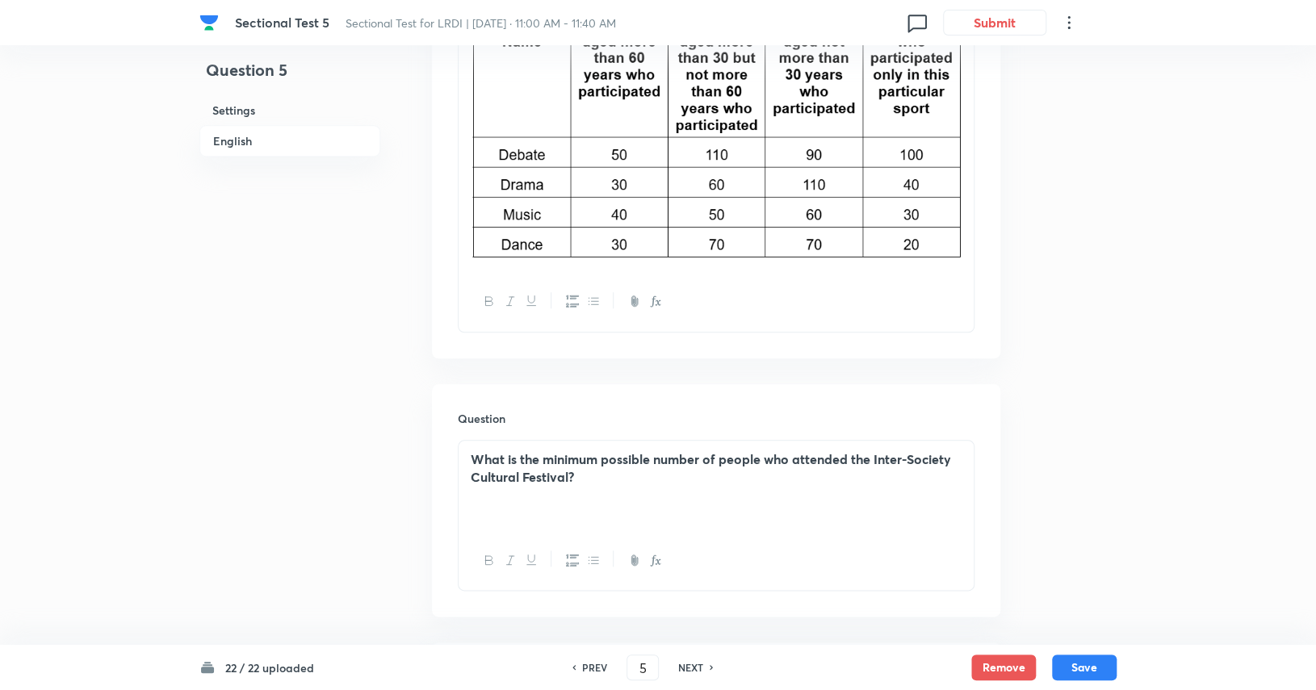
scroll to position [435, 0]
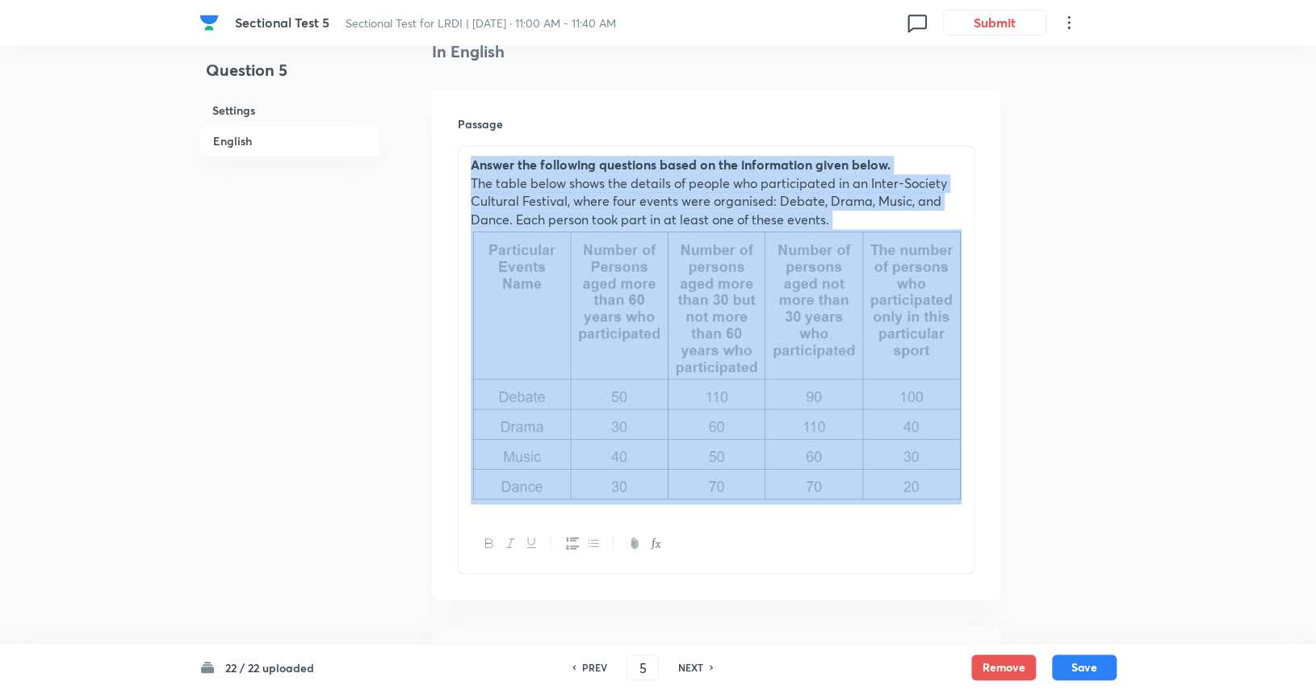
drag, startPoint x: 472, startPoint y: 167, endPoint x: 876, endPoint y: 448, distance: 492.6
click at [876, 448] on div "Answer the following questions based on the information given below. The table …" at bounding box center [716, 330] width 515 height 368
click at [755, 513] on div "Answer the following questions based on the information given below. The table …" at bounding box center [716, 330] width 515 height 368
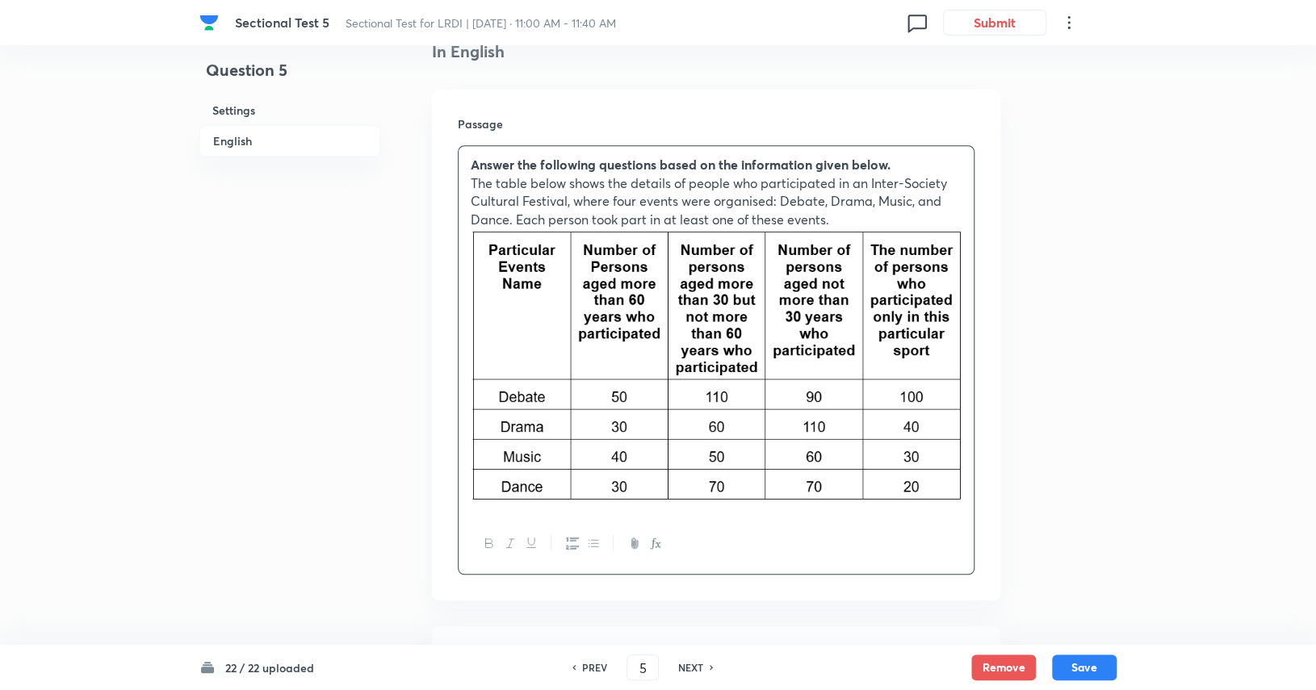
click at [883, 222] on p "The table below shows the details of people who participated in an Inter-Societ…" at bounding box center [716, 201] width 491 height 55
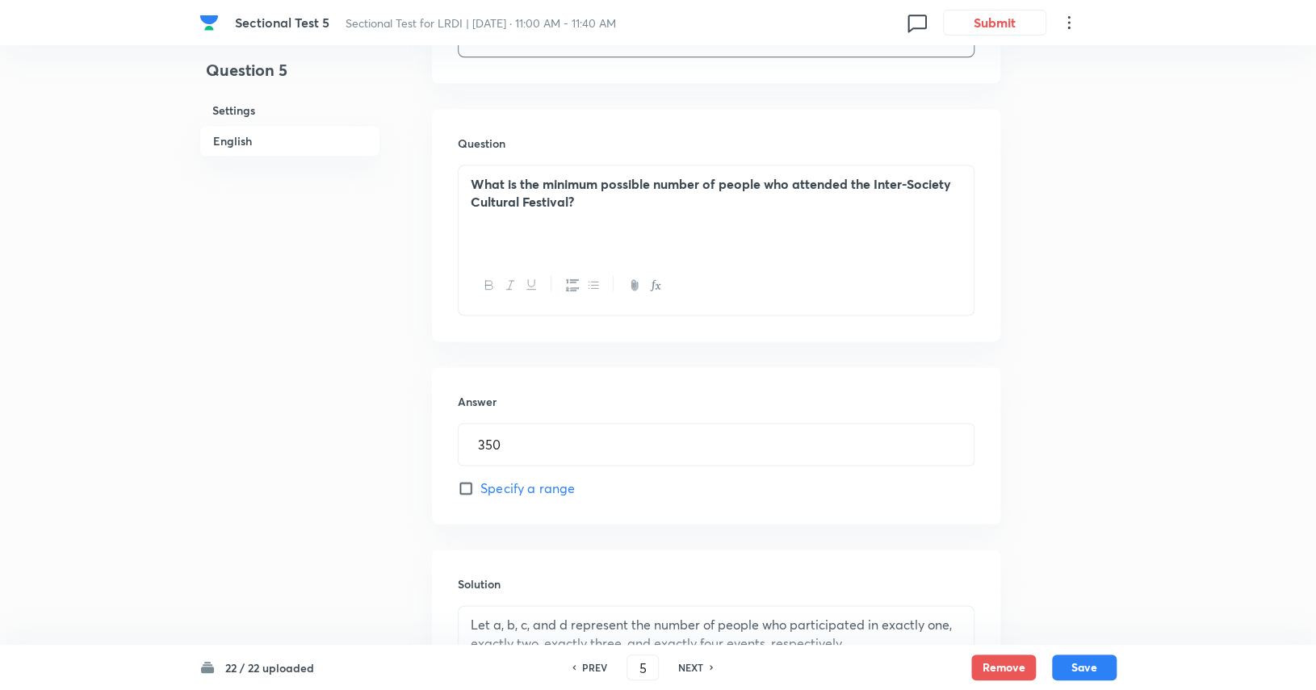
scroll to position [1000, 0]
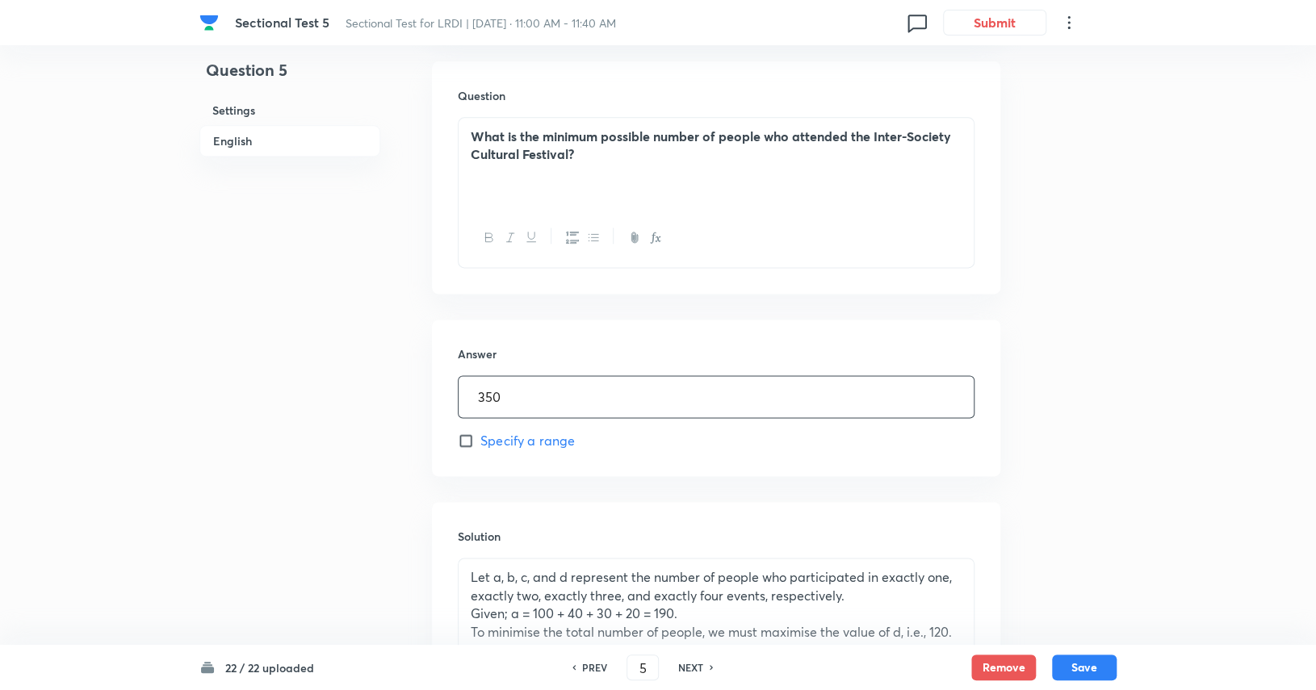
click at [543, 411] on input "350" at bounding box center [716, 396] width 515 height 41
drag, startPoint x: 474, startPoint y: 400, endPoint x: 541, endPoint y: 394, distance: 67.3
click at [541, 394] on input "350" at bounding box center [716, 396] width 515 height 41
click at [536, 396] on input "350" at bounding box center [716, 396] width 515 height 41
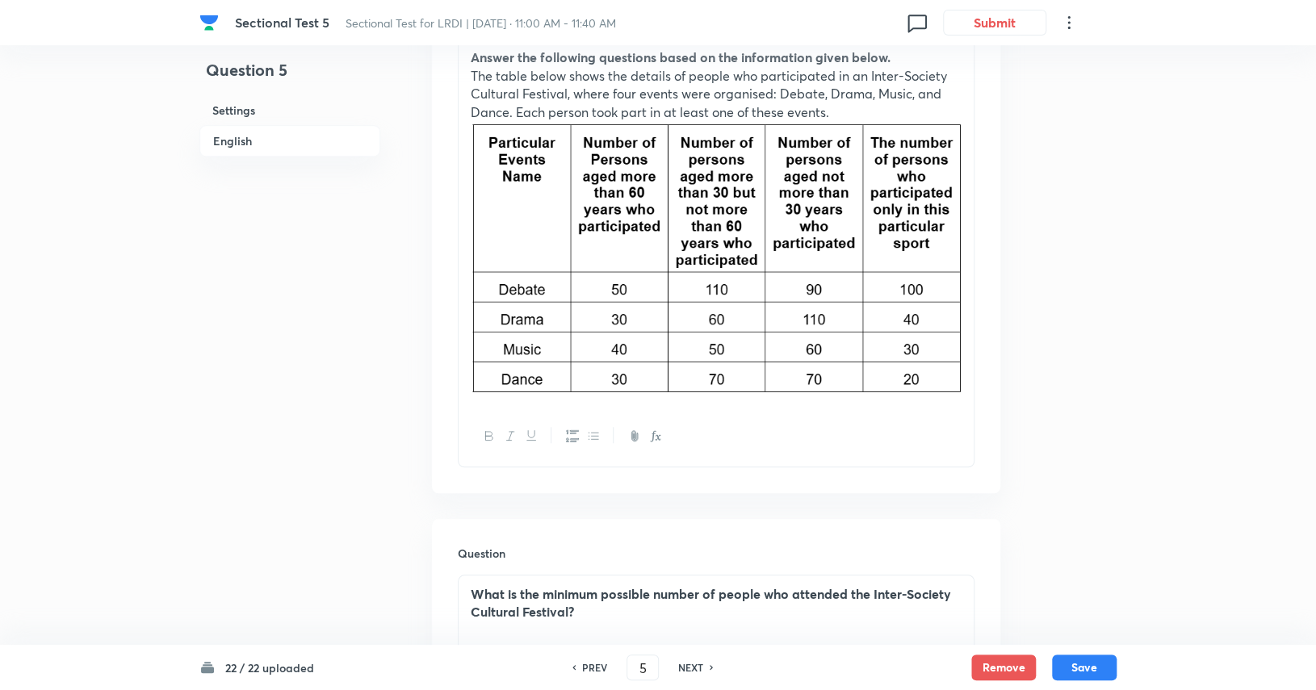
scroll to position [516, 0]
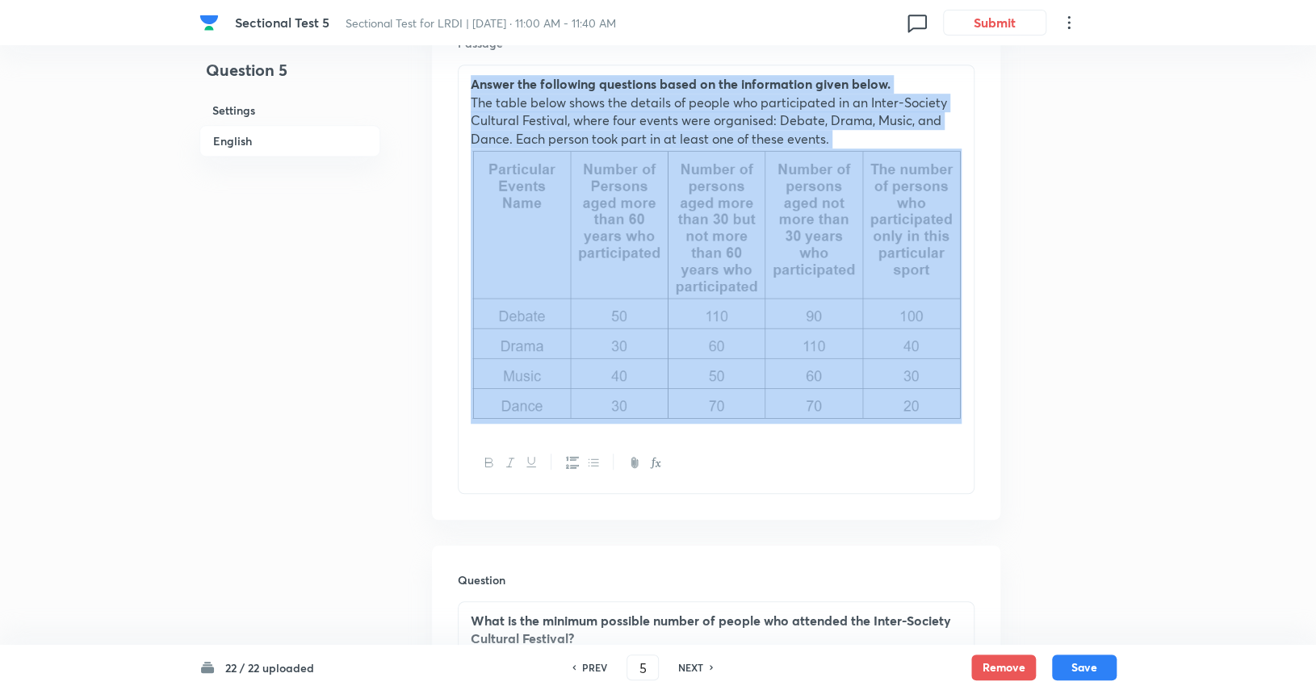
drag, startPoint x: 468, startPoint y: 78, endPoint x: 963, endPoint y: 420, distance: 600.7
click at [963, 420] on div "Answer the following questions based on the information given below. The table …" at bounding box center [716, 249] width 515 height 368
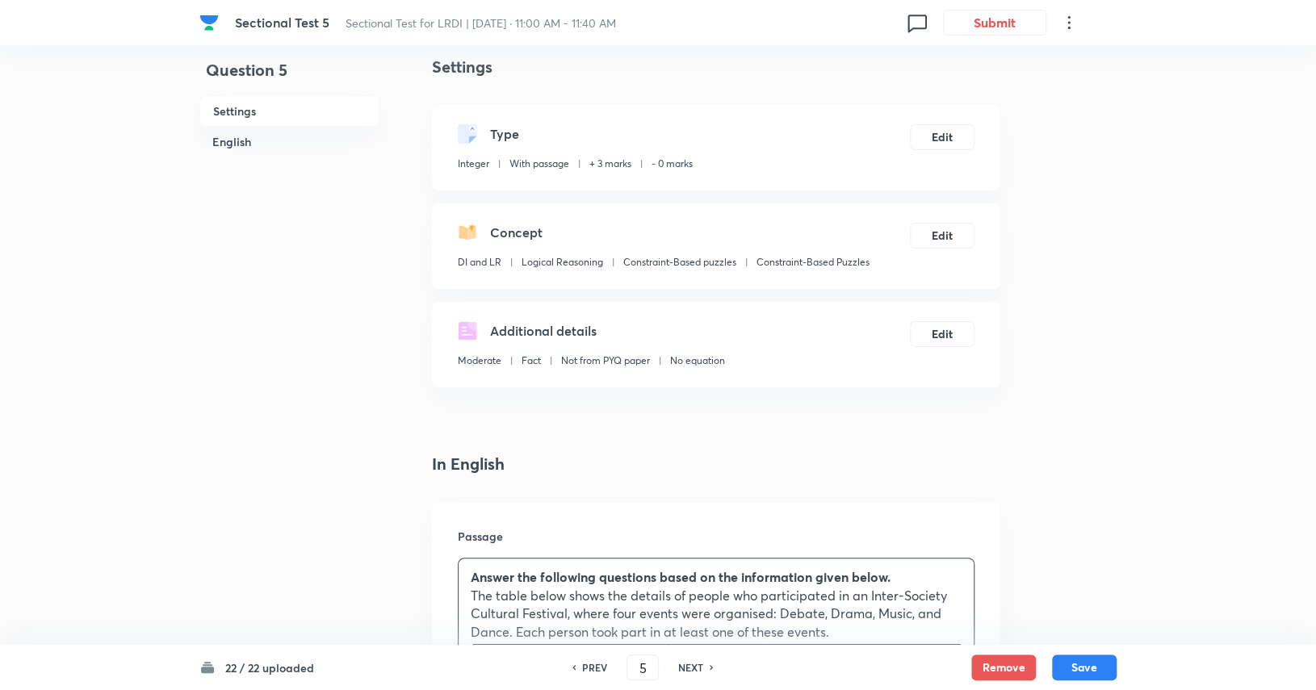
scroll to position [0, 0]
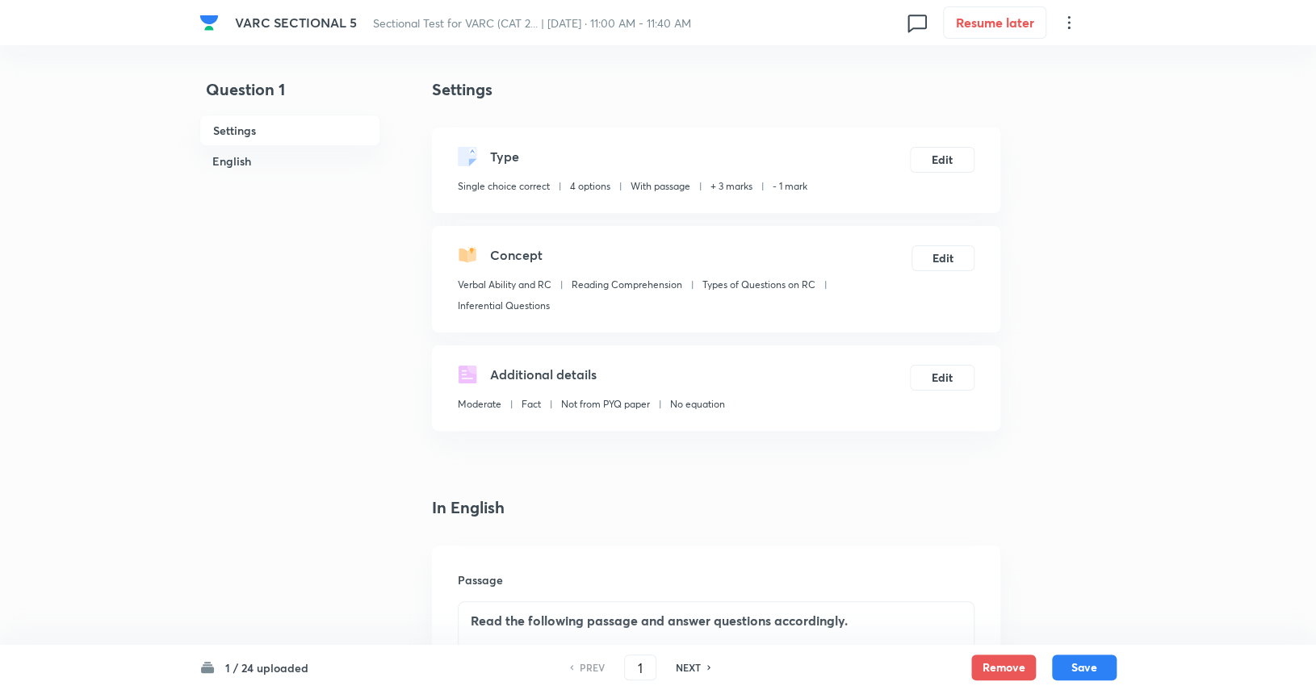
scroll to position [60, 0]
